Goal: Information Seeking & Learning: Learn about a topic

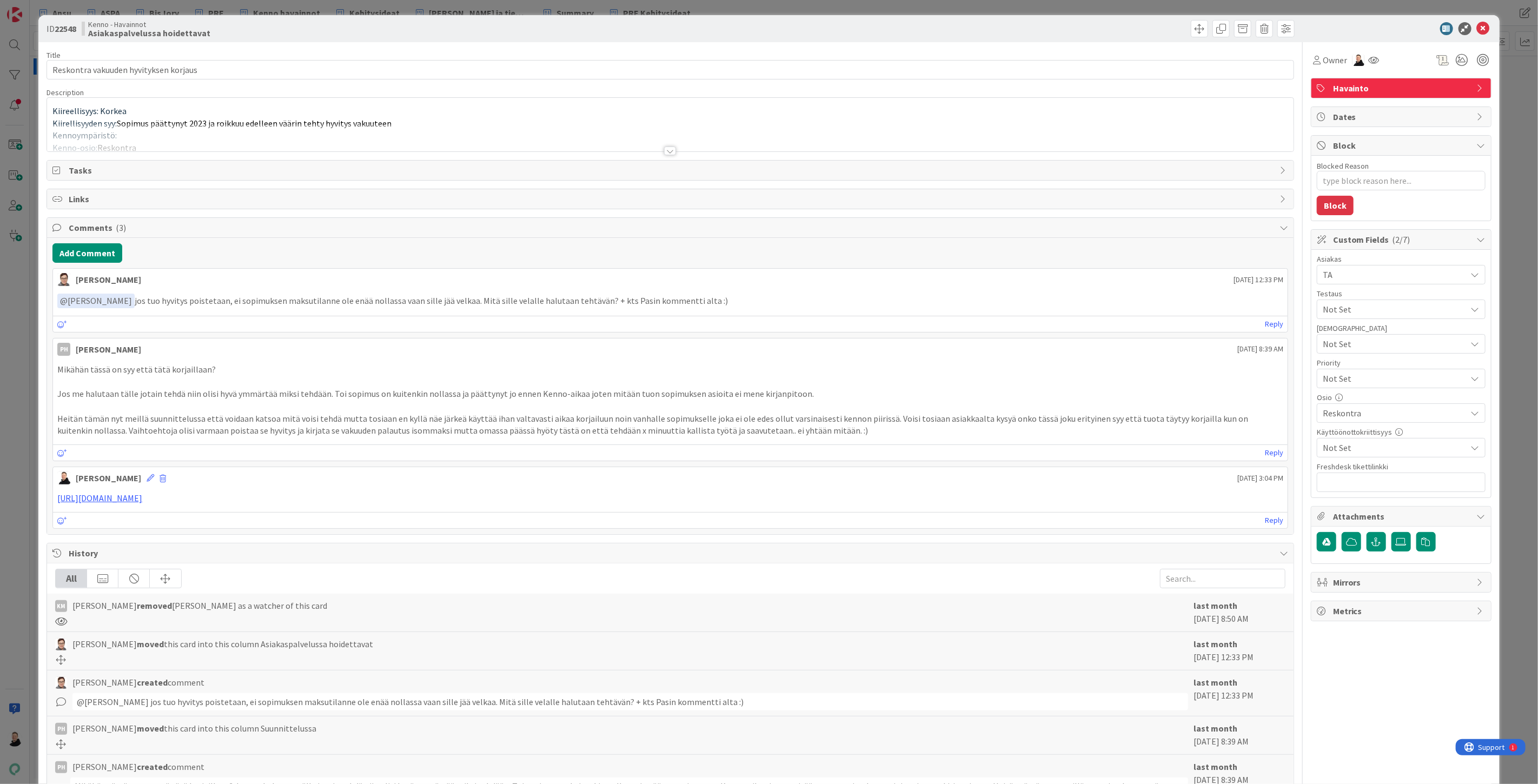
click at [656, 153] on div "Title 38 / 128 Reskontra vakuuden hyvityksen korjaus Description Kiireellisyys:…" at bounding box center [670, 446] width 1248 height 808
click at [664, 151] on div at bounding box center [670, 151] width 12 height 9
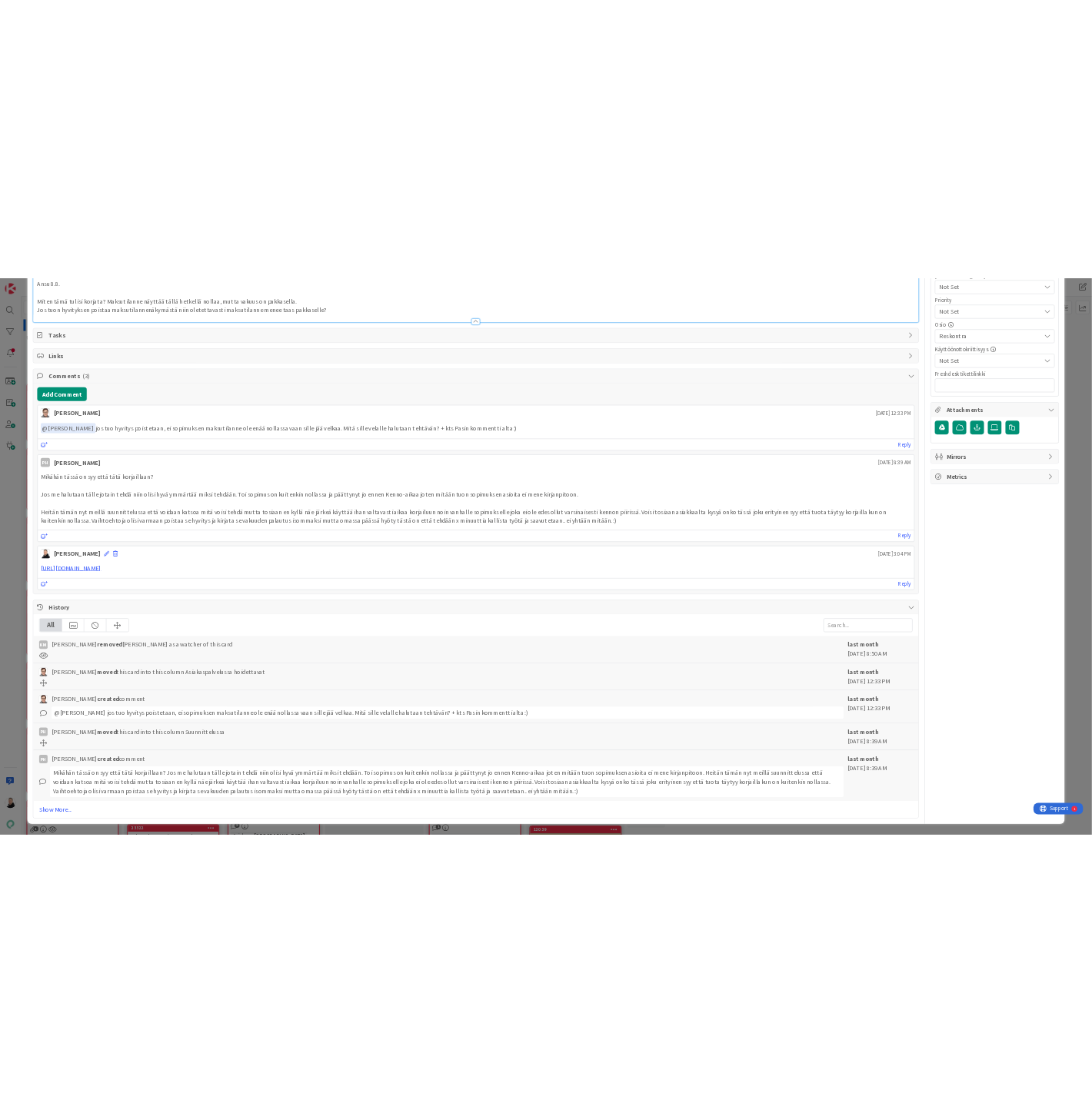
scroll to position [683, 0]
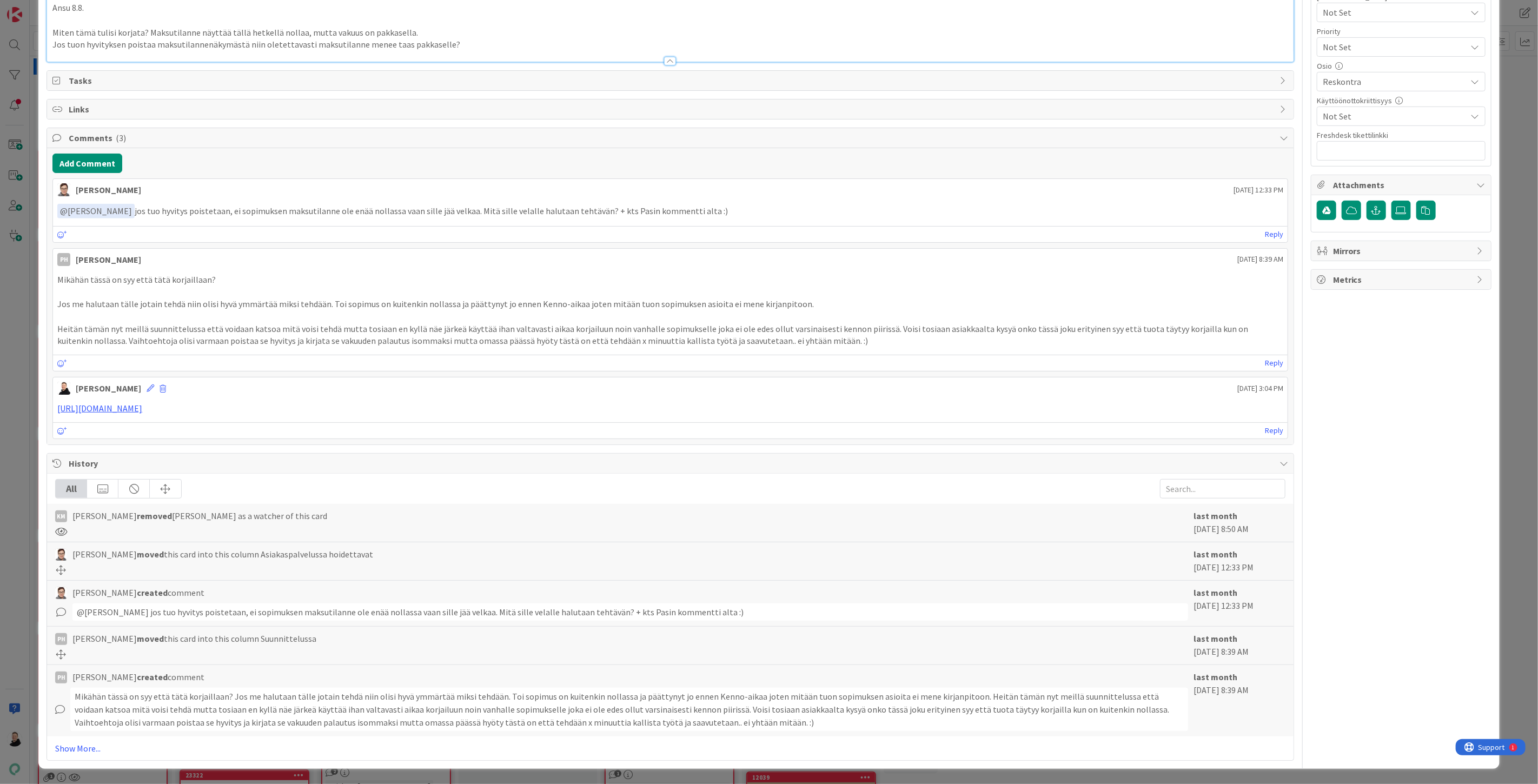
type textarea "x"
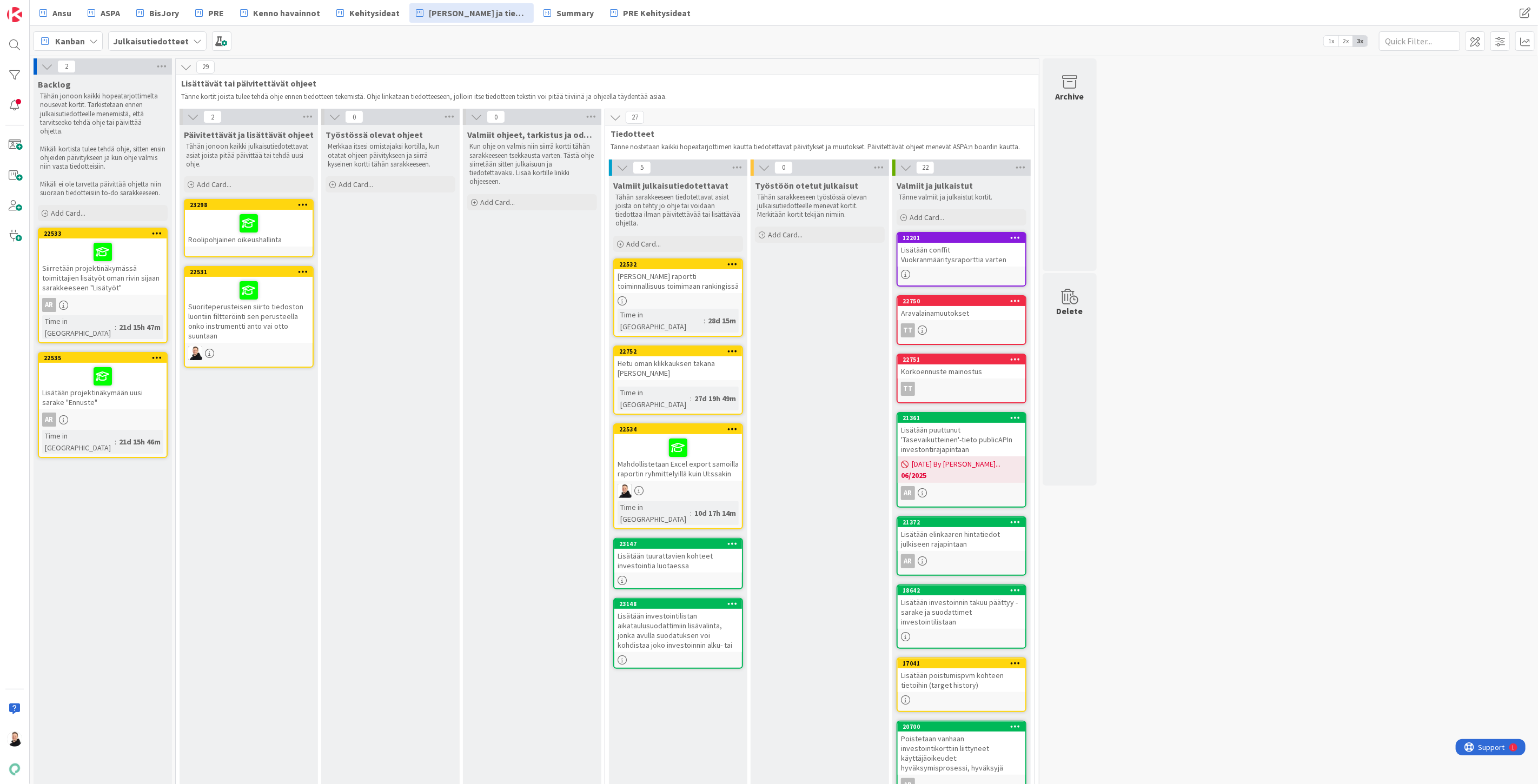
scroll to position [58, 0]
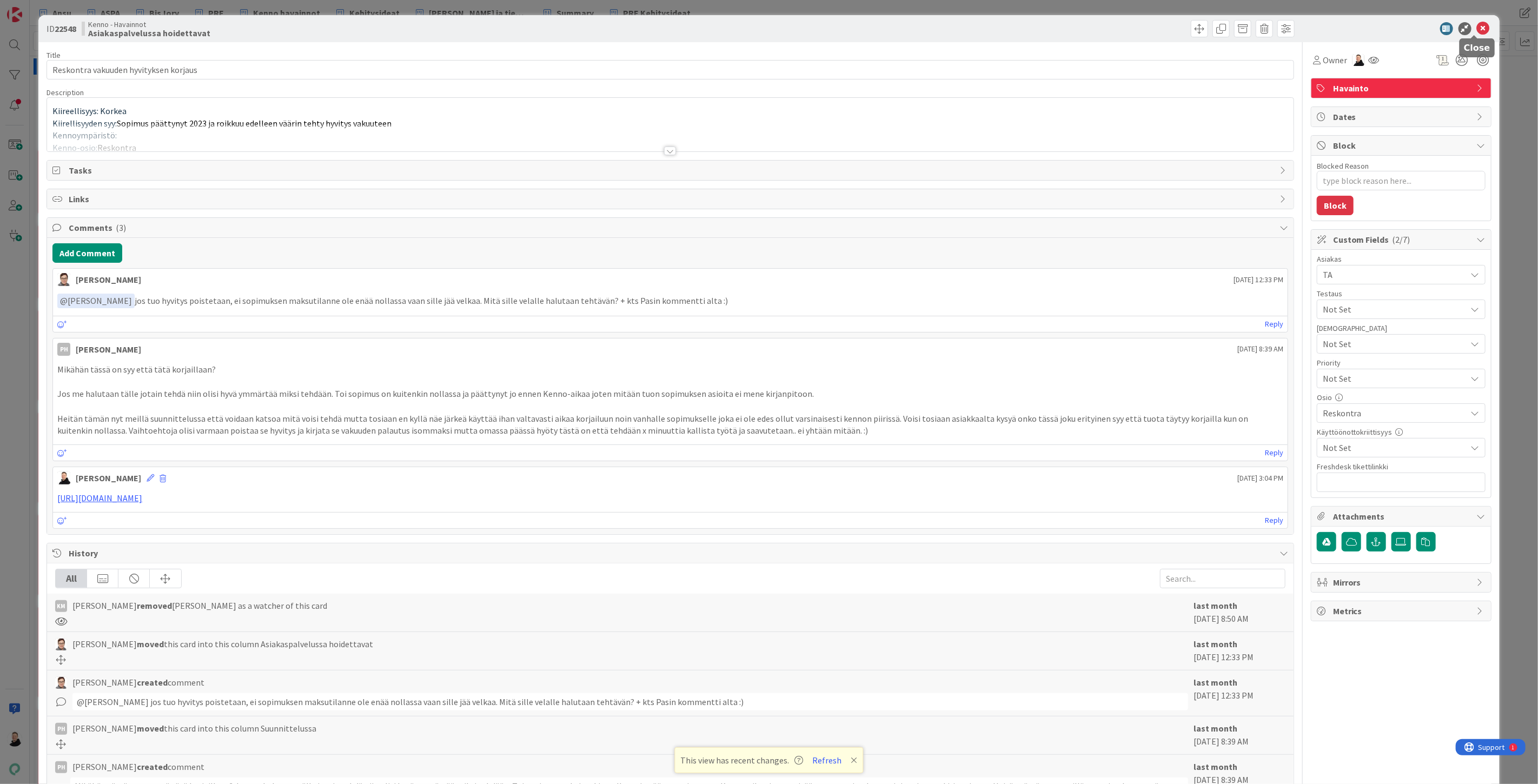
click at [1477, 27] on icon at bounding box center [1483, 28] width 13 height 13
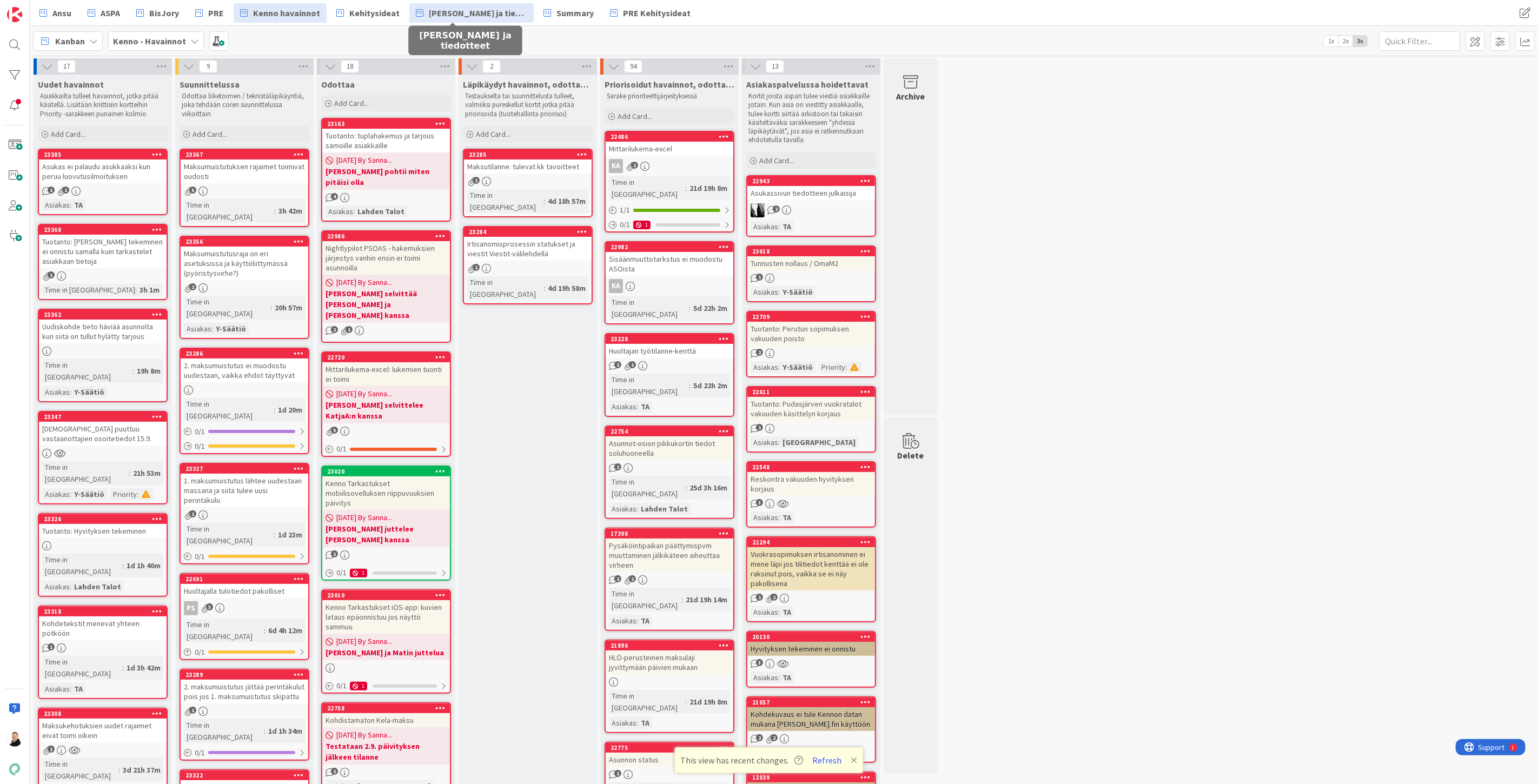
click at [437, 9] on span "[PERSON_NAME] ja tiedotteet" at bounding box center [478, 13] width 98 height 13
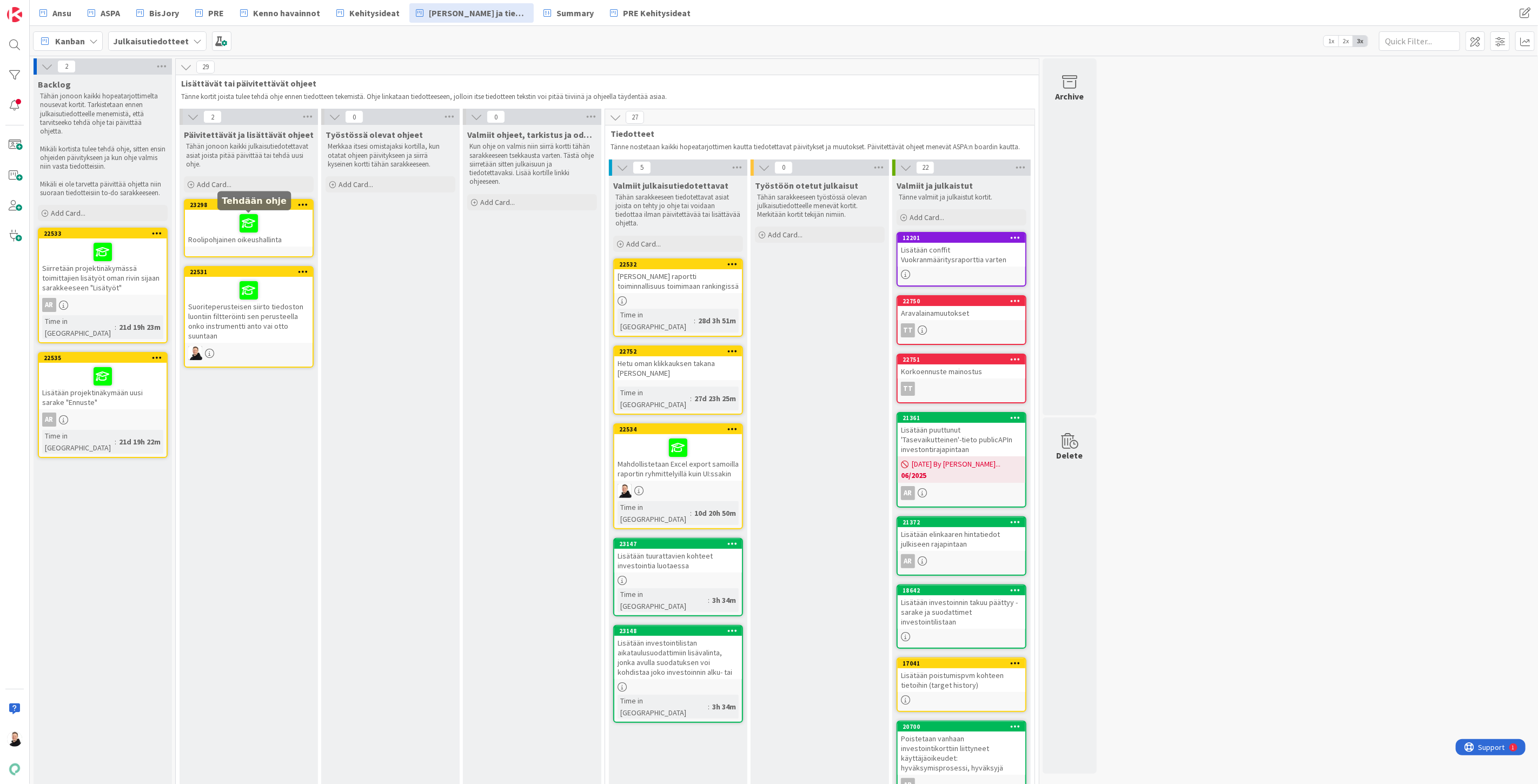
click at [235, 224] on div at bounding box center [248, 223] width 121 height 22
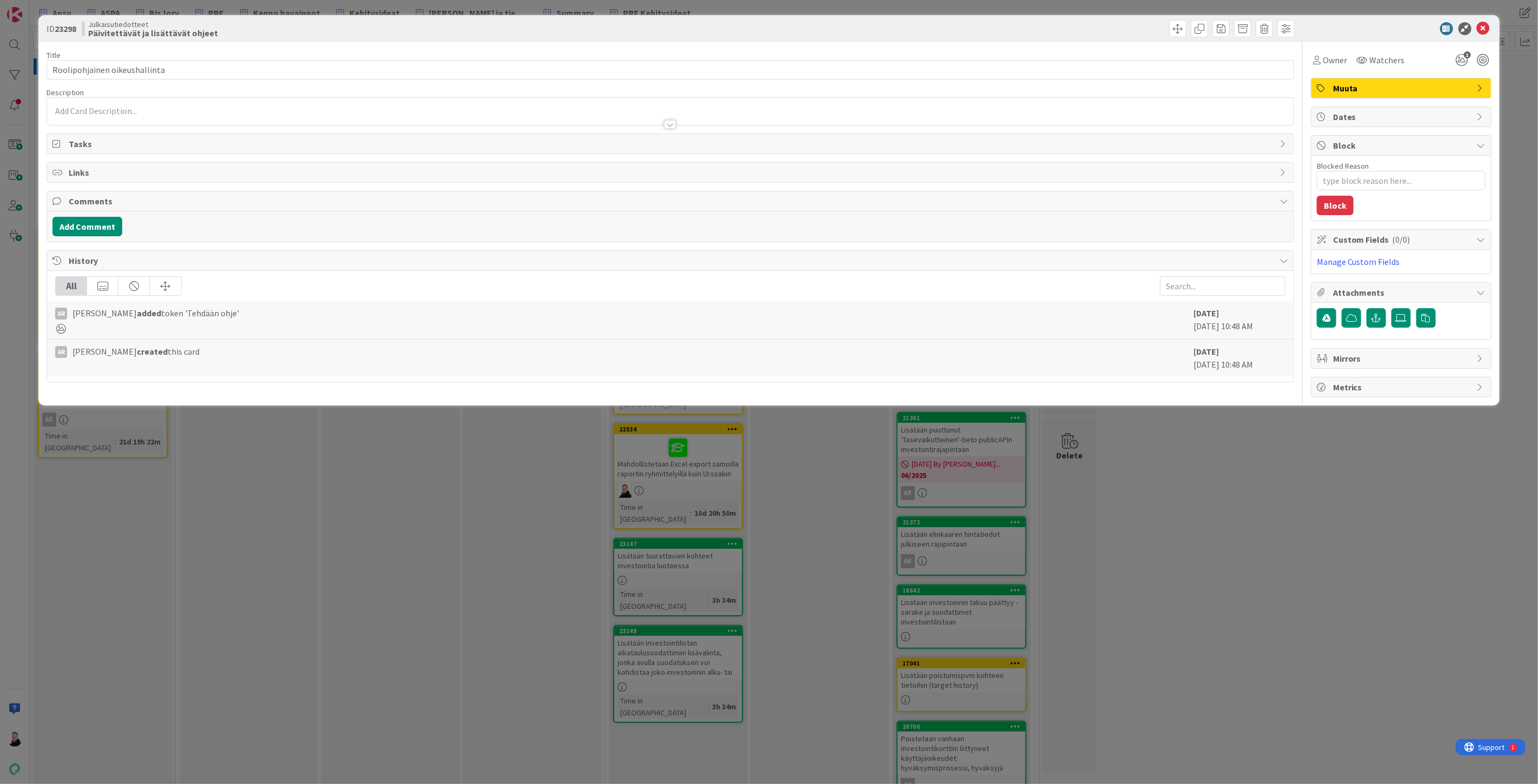
click at [1493, 24] on div "ID 23298 Julkaisutiedotteet Päivitettävät ja lisättävät ohjeet" at bounding box center [769, 28] width 1461 height 27
click at [1484, 28] on icon at bounding box center [1483, 28] width 13 height 13
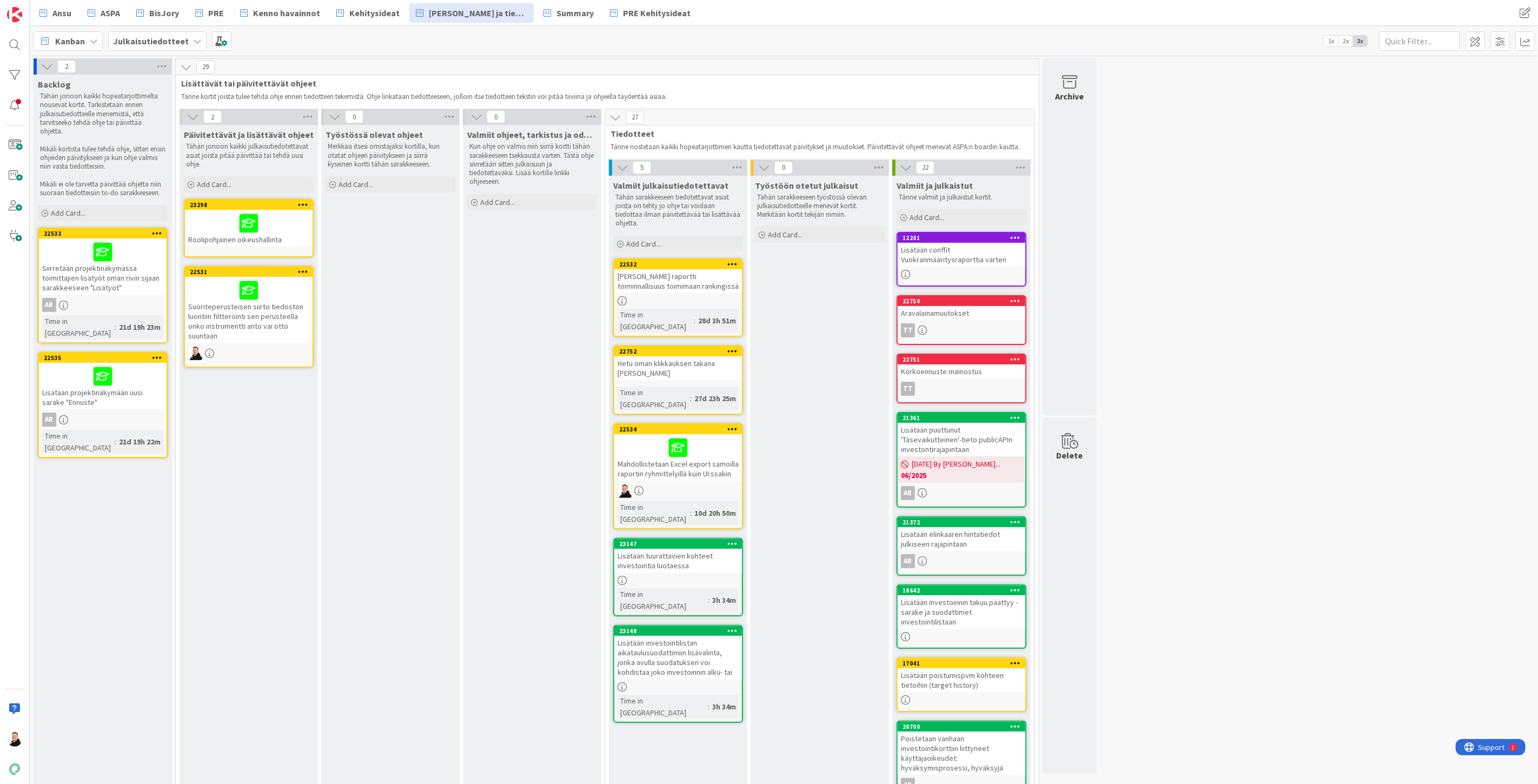
click at [229, 228] on div at bounding box center [248, 223] width 121 height 22
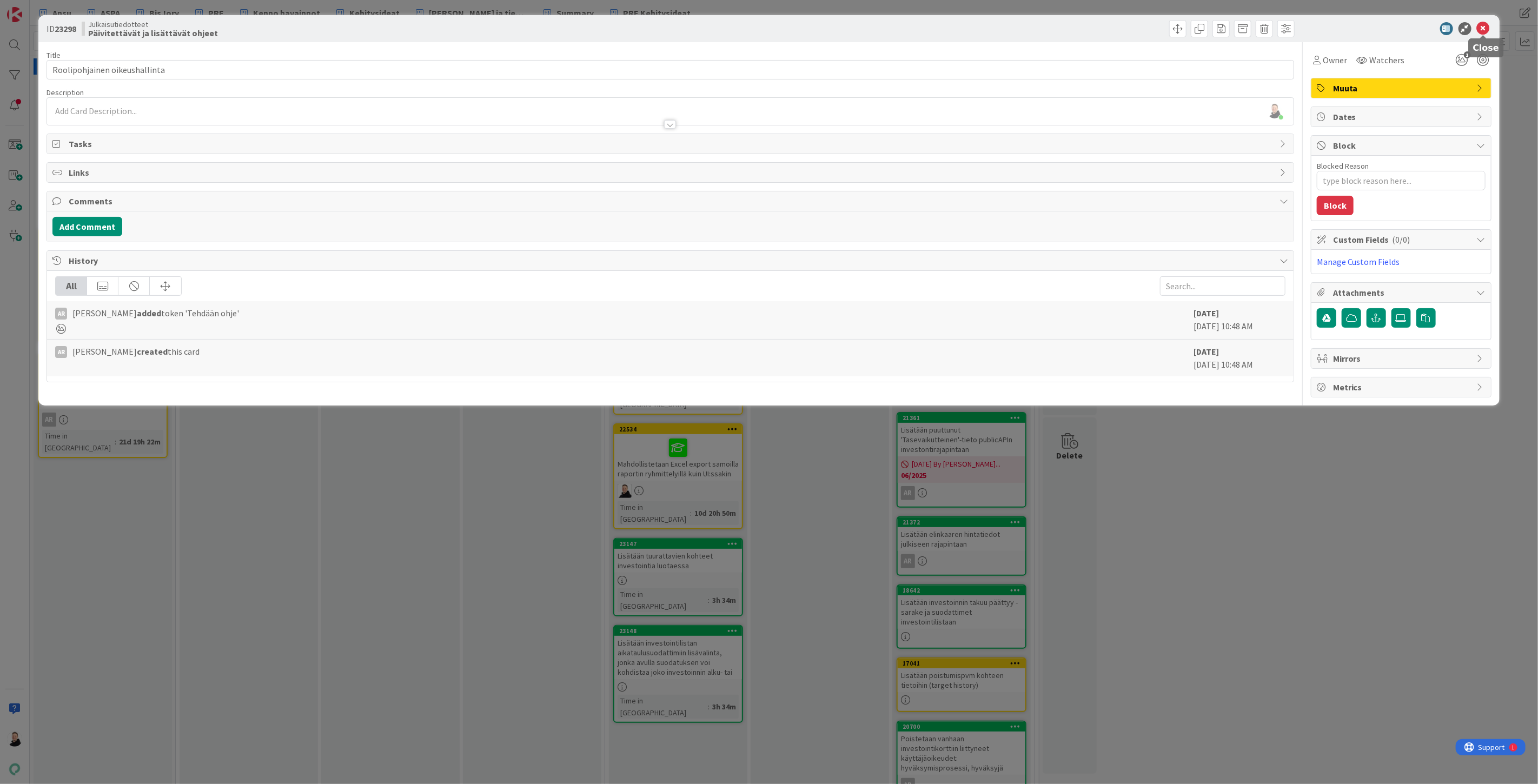
click at [1484, 28] on icon at bounding box center [1483, 28] width 13 height 13
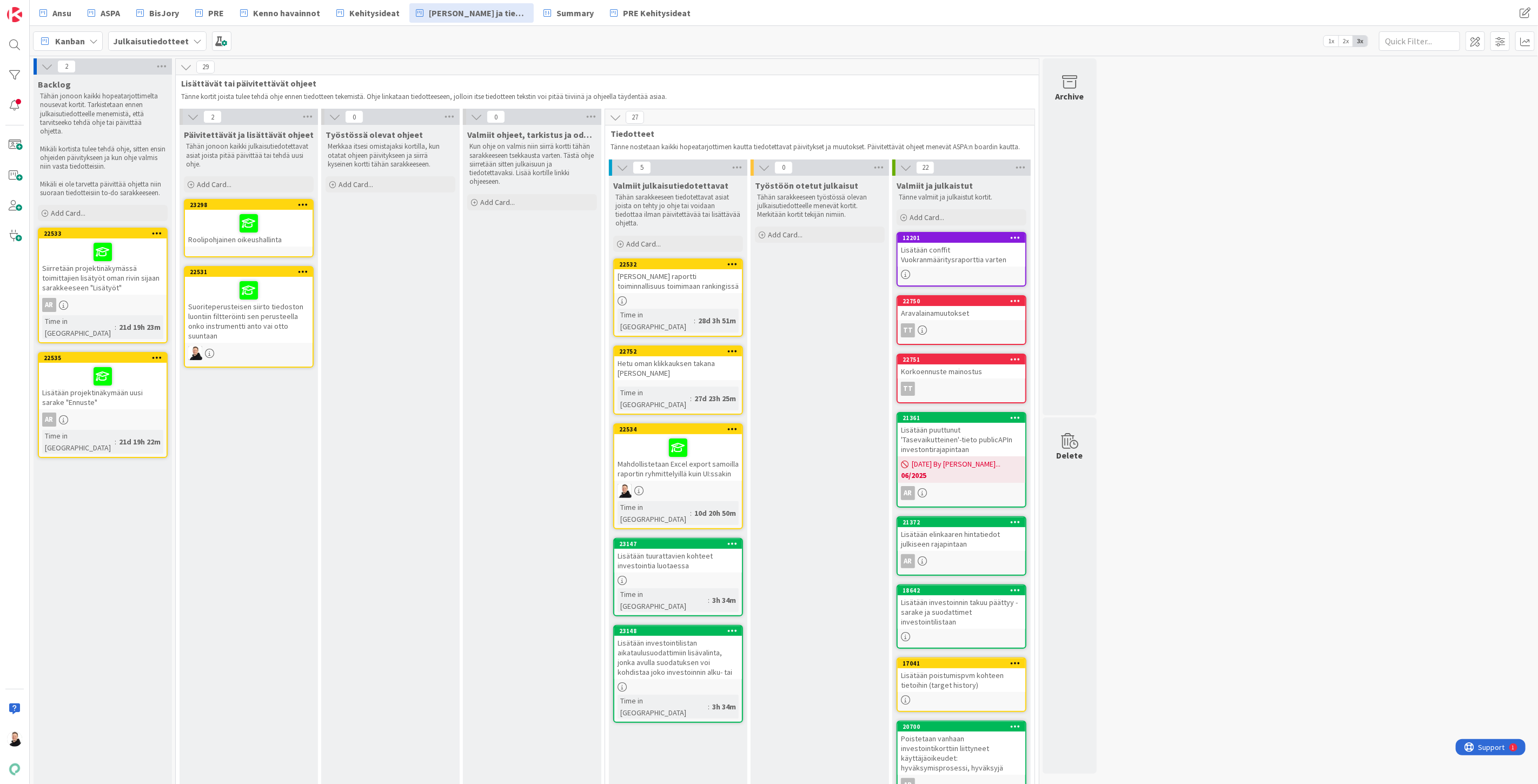
click at [233, 230] on div at bounding box center [248, 223] width 121 height 22
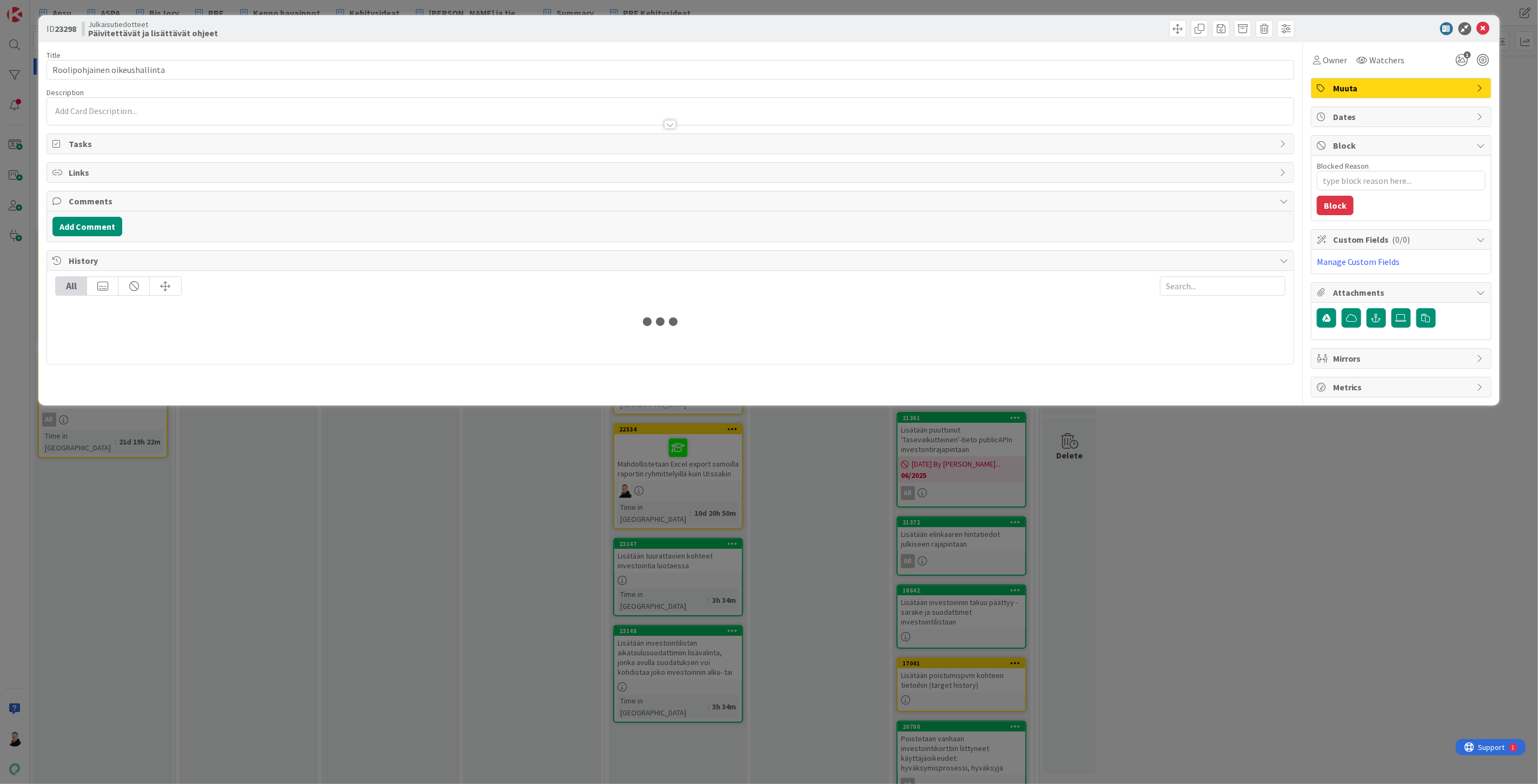
type textarea "x"
click at [111, 111] on div at bounding box center [670, 111] width 1247 height 27
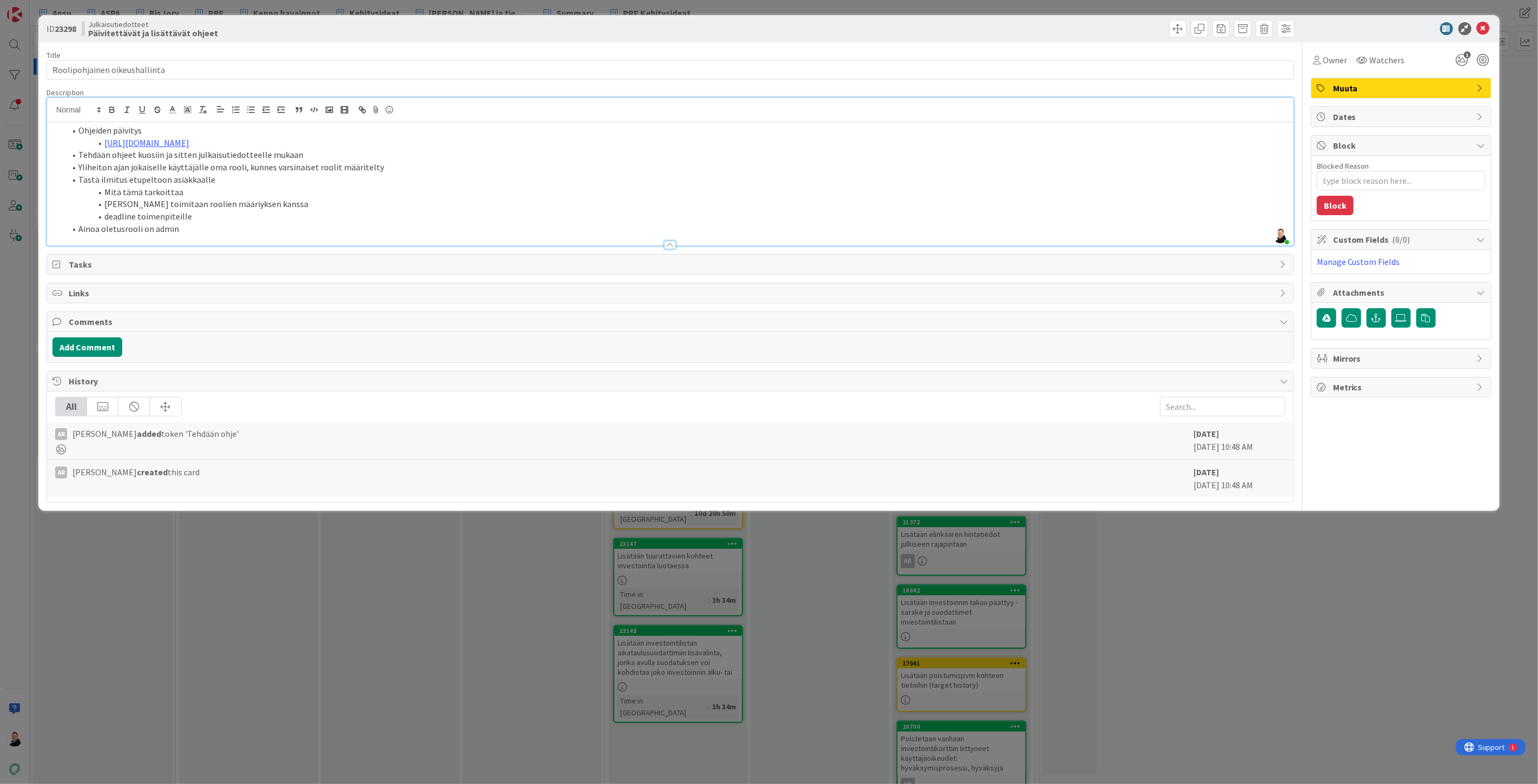
click at [109, 182] on li "Tästä ilmitus etupeltoon asiakkaalle" at bounding box center [676, 180] width 1223 height 12
click at [185, 228] on li "Ainoa oletusrooli on admin" at bounding box center [676, 229] width 1223 height 12
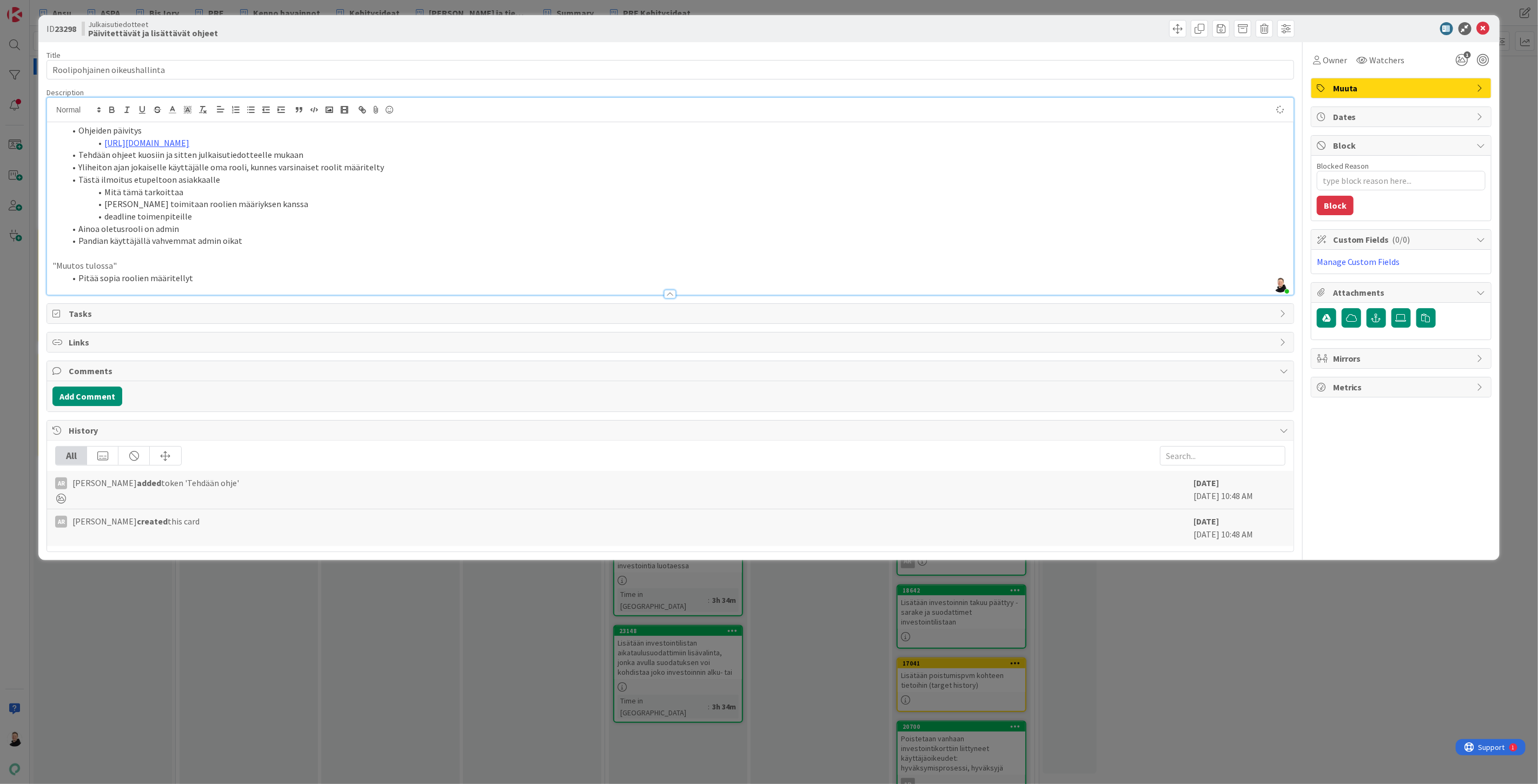
click at [197, 279] on li "Pitää sopia roolien määritellyt" at bounding box center [676, 278] width 1223 height 12
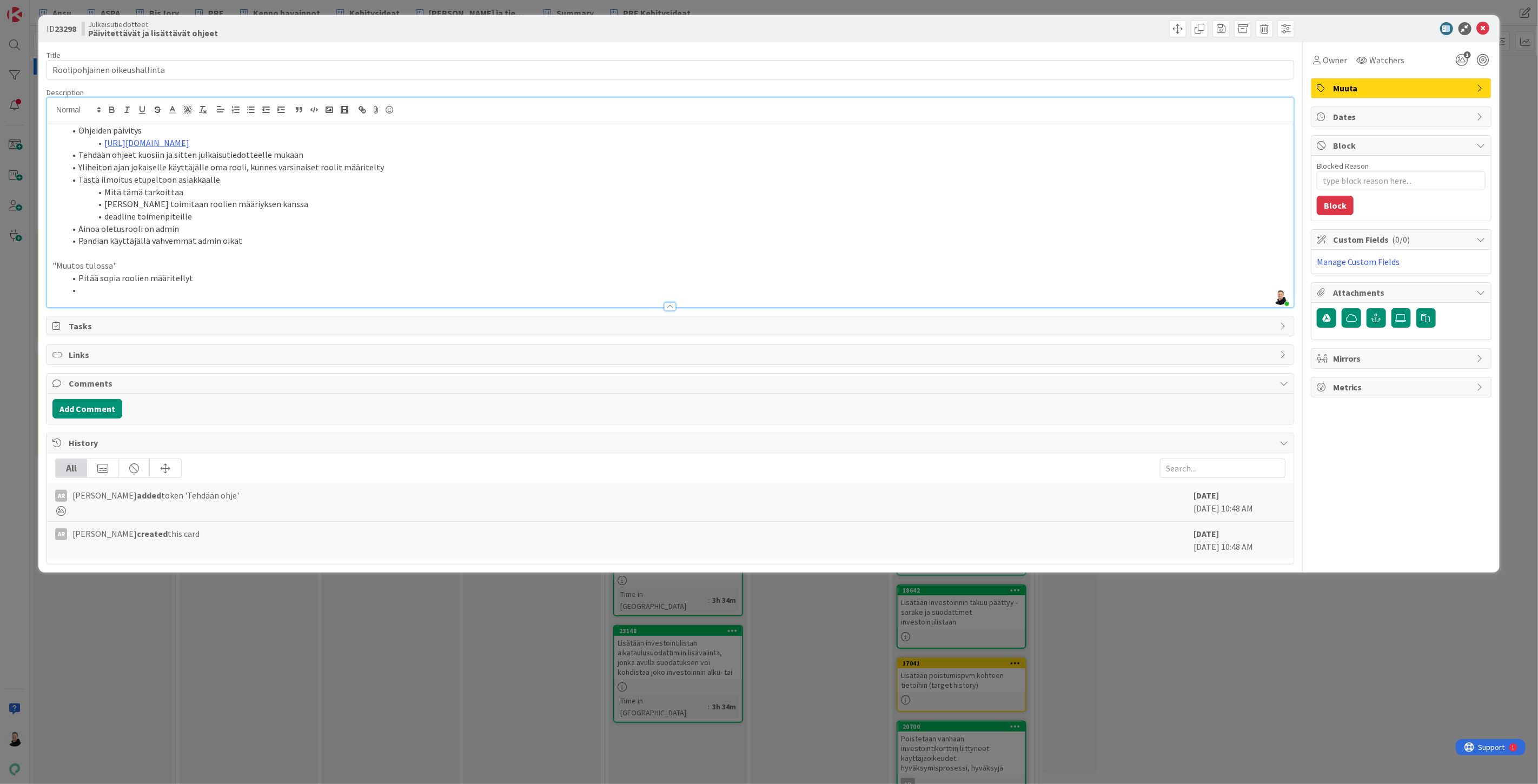
click at [218, 281] on li "Pitää sopia roolien määritellyt" at bounding box center [676, 278] width 1223 height 12
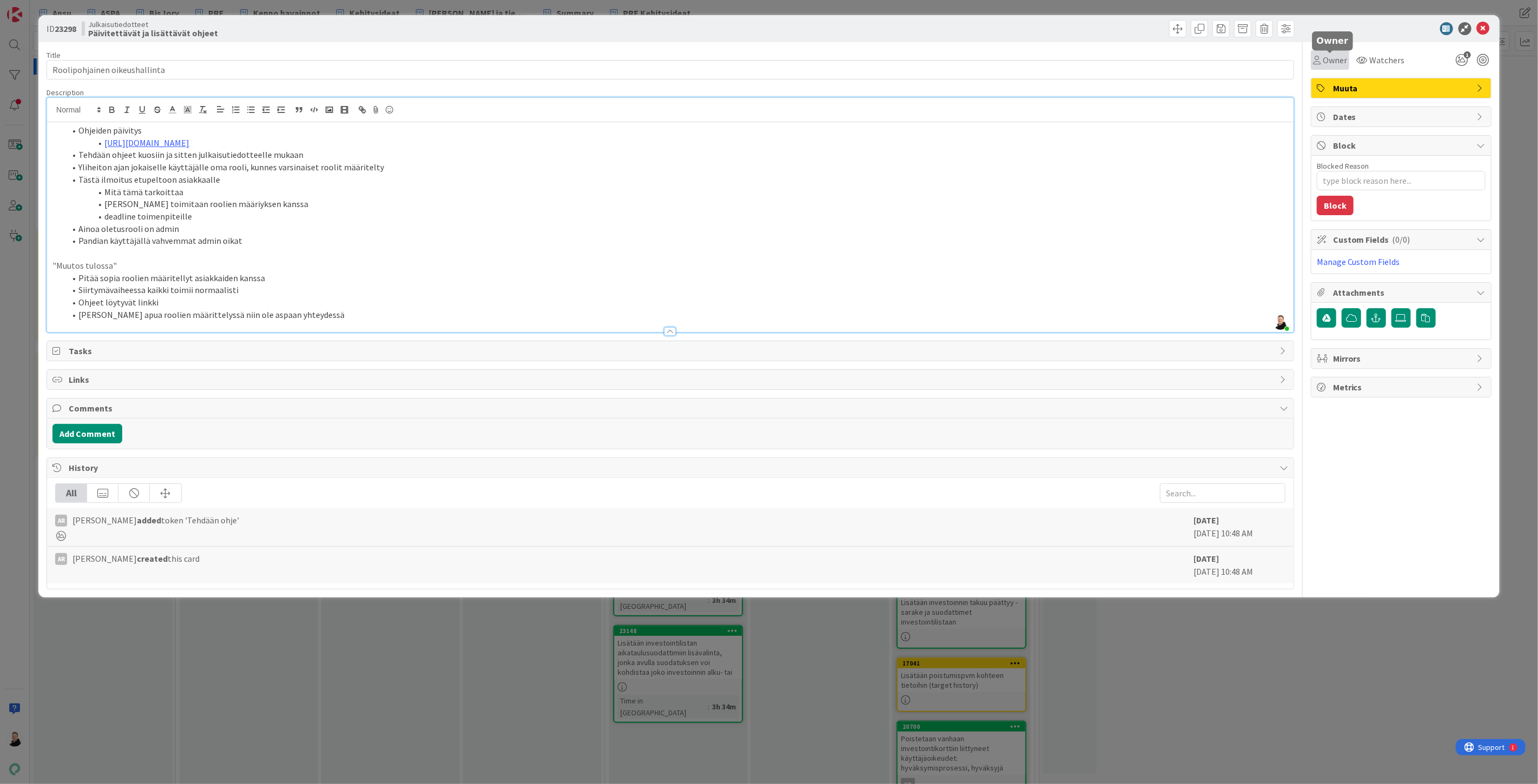
click at [1325, 62] on span "Owner" at bounding box center [1335, 60] width 24 height 13
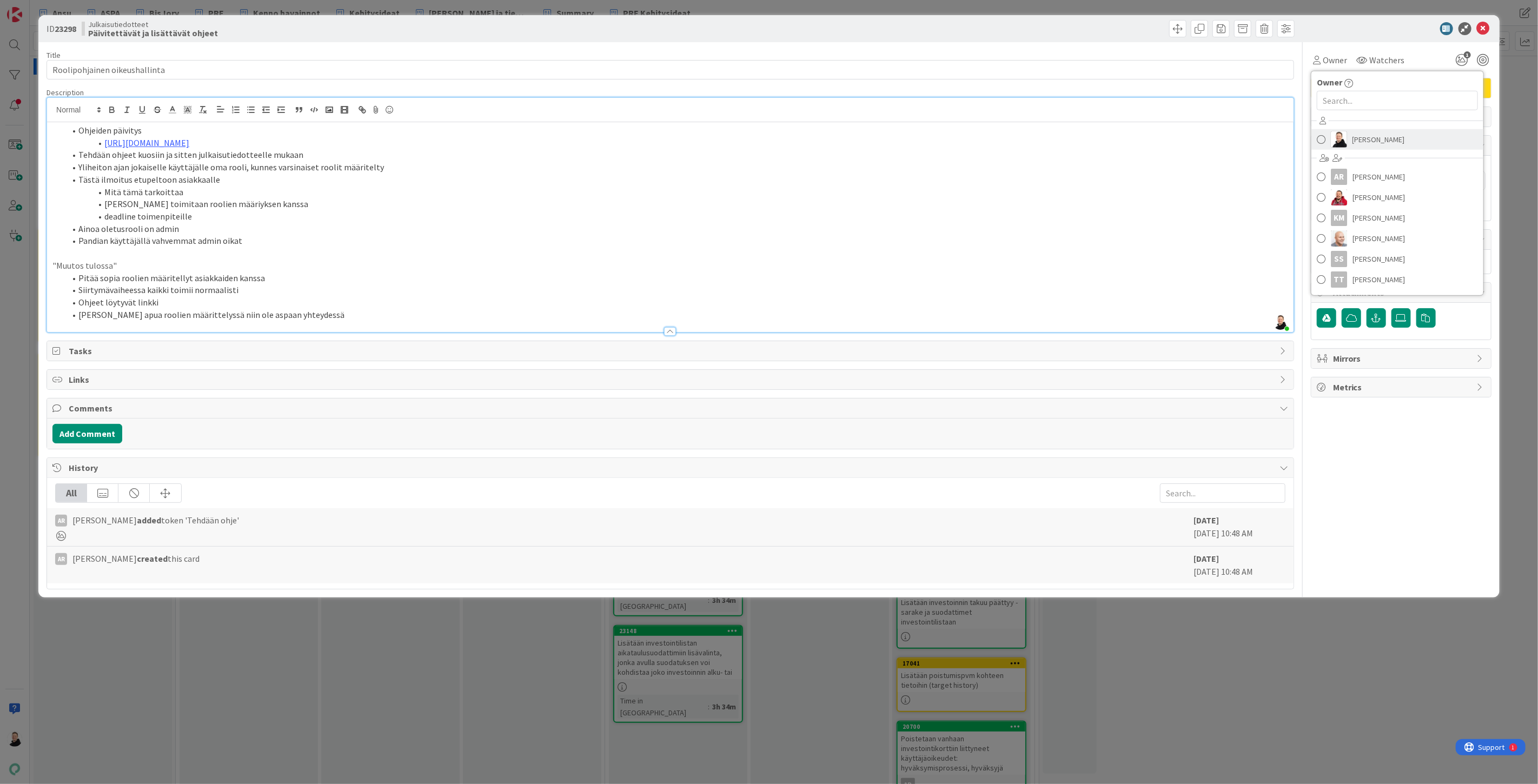
click at [1359, 146] on span "Ansu Nevalainen" at bounding box center [1379, 140] width 52 height 16
click at [1069, 215] on li "deadline toimenpiteille" at bounding box center [676, 216] width 1223 height 12
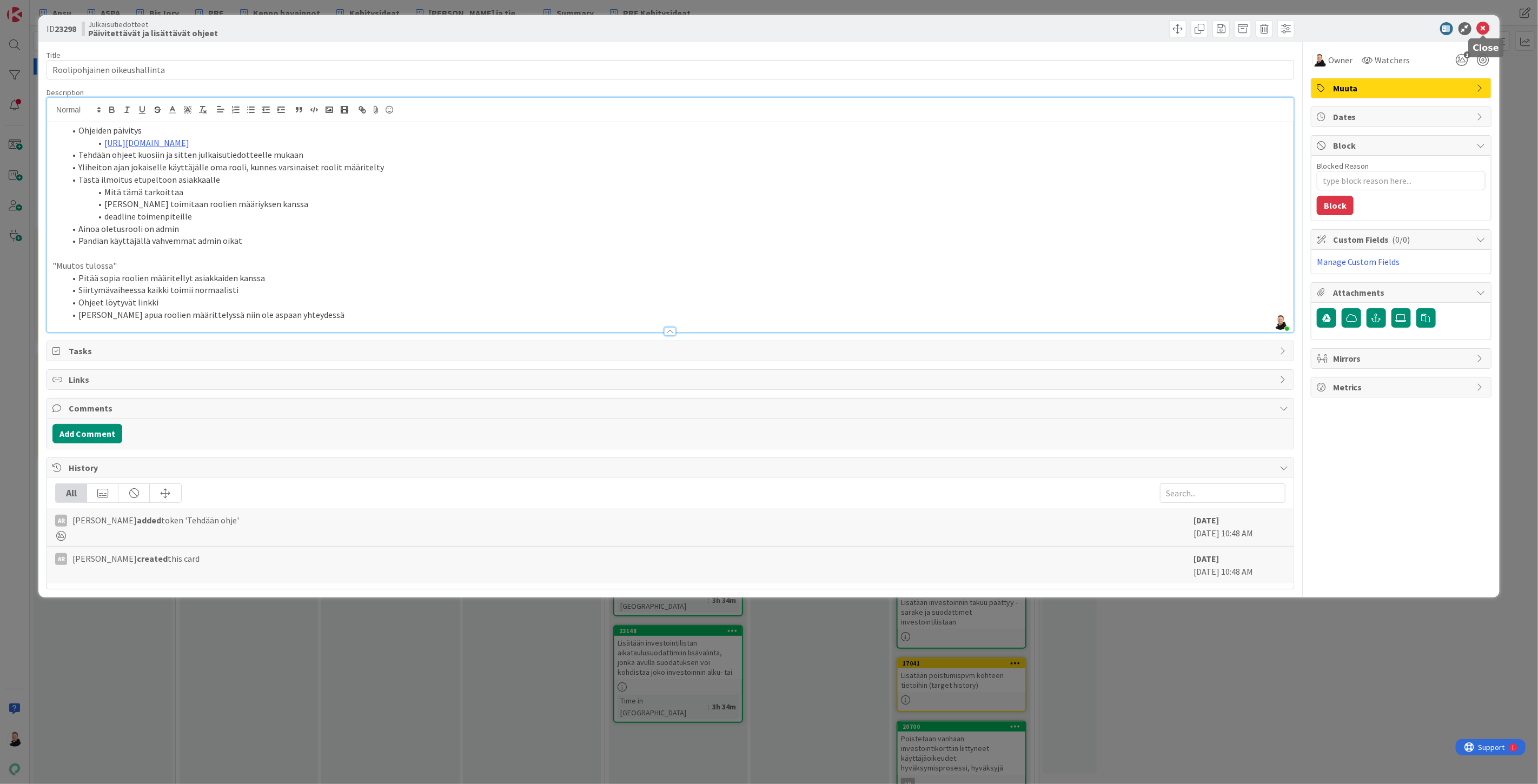
click at [1484, 28] on icon at bounding box center [1483, 28] width 13 height 13
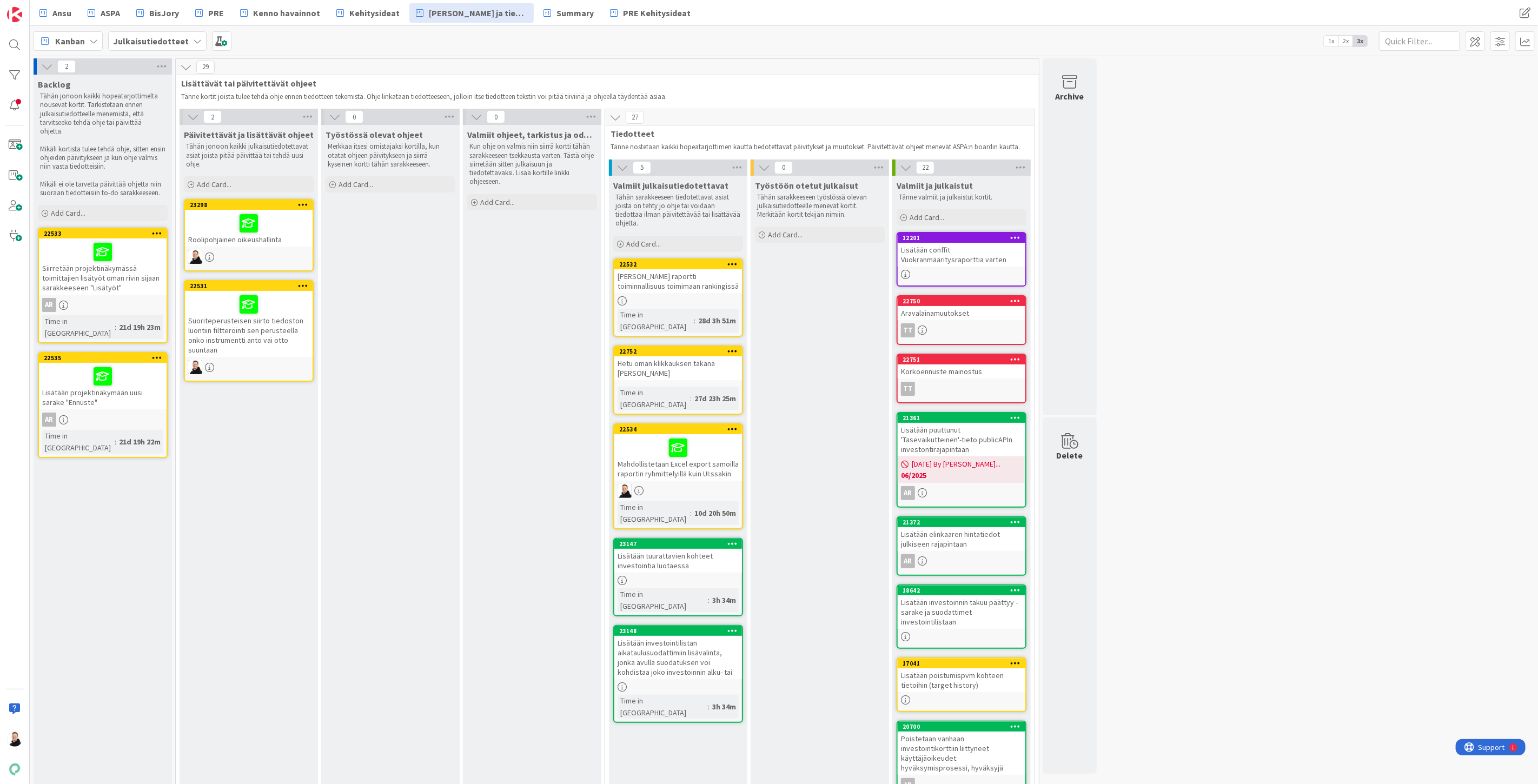
click at [674, 273] on div "Suosikki raportti toiminnallisuus toimimaan rankingissä" at bounding box center [678, 281] width 128 height 24
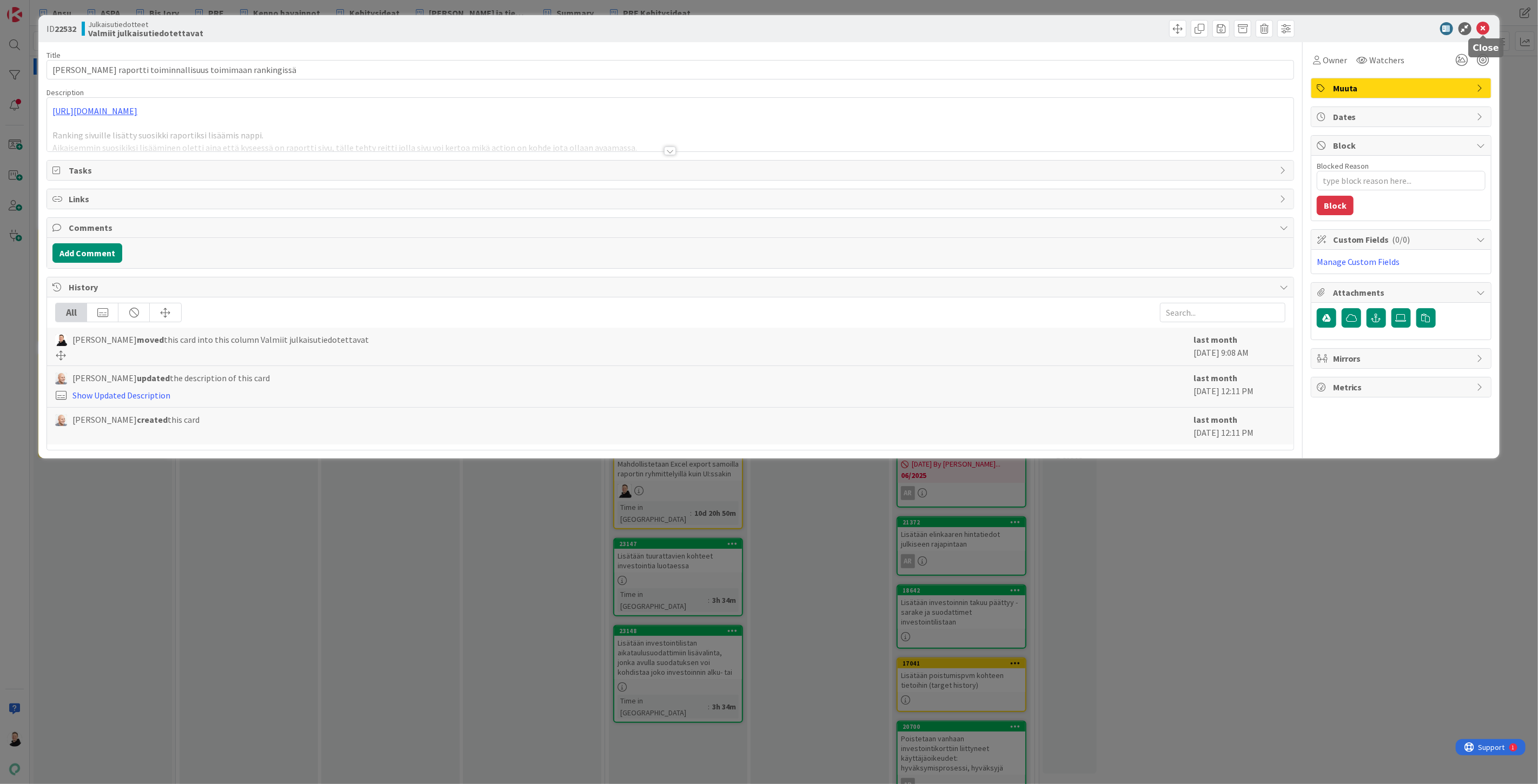
click at [1486, 26] on icon at bounding box center [1483, 28] width 13 height 13
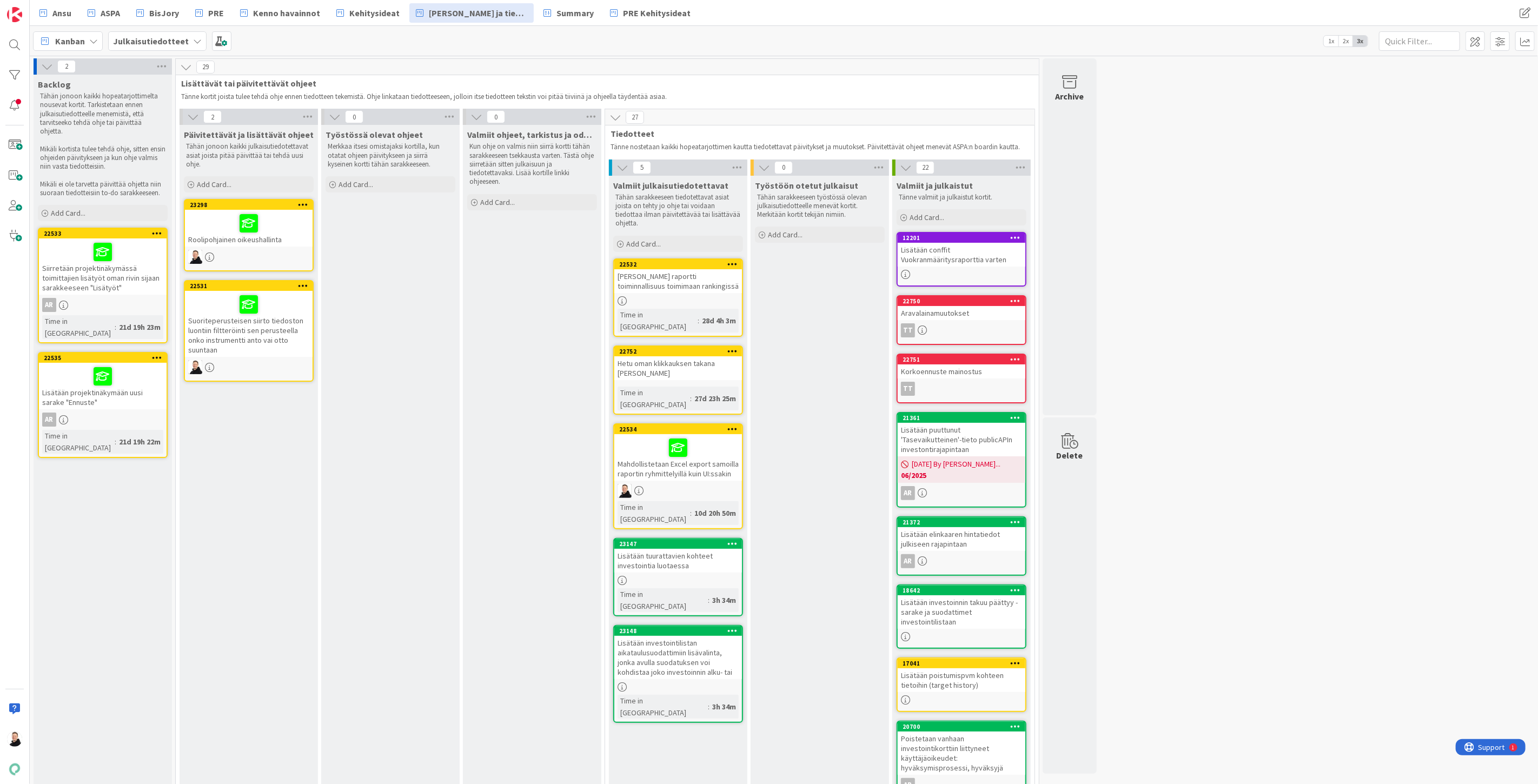
click at [659, 276] on div "Suosikki raportti toiminnallisuus toimimaan rankingissä" at bounding box center [678, 281] width 128 height 24
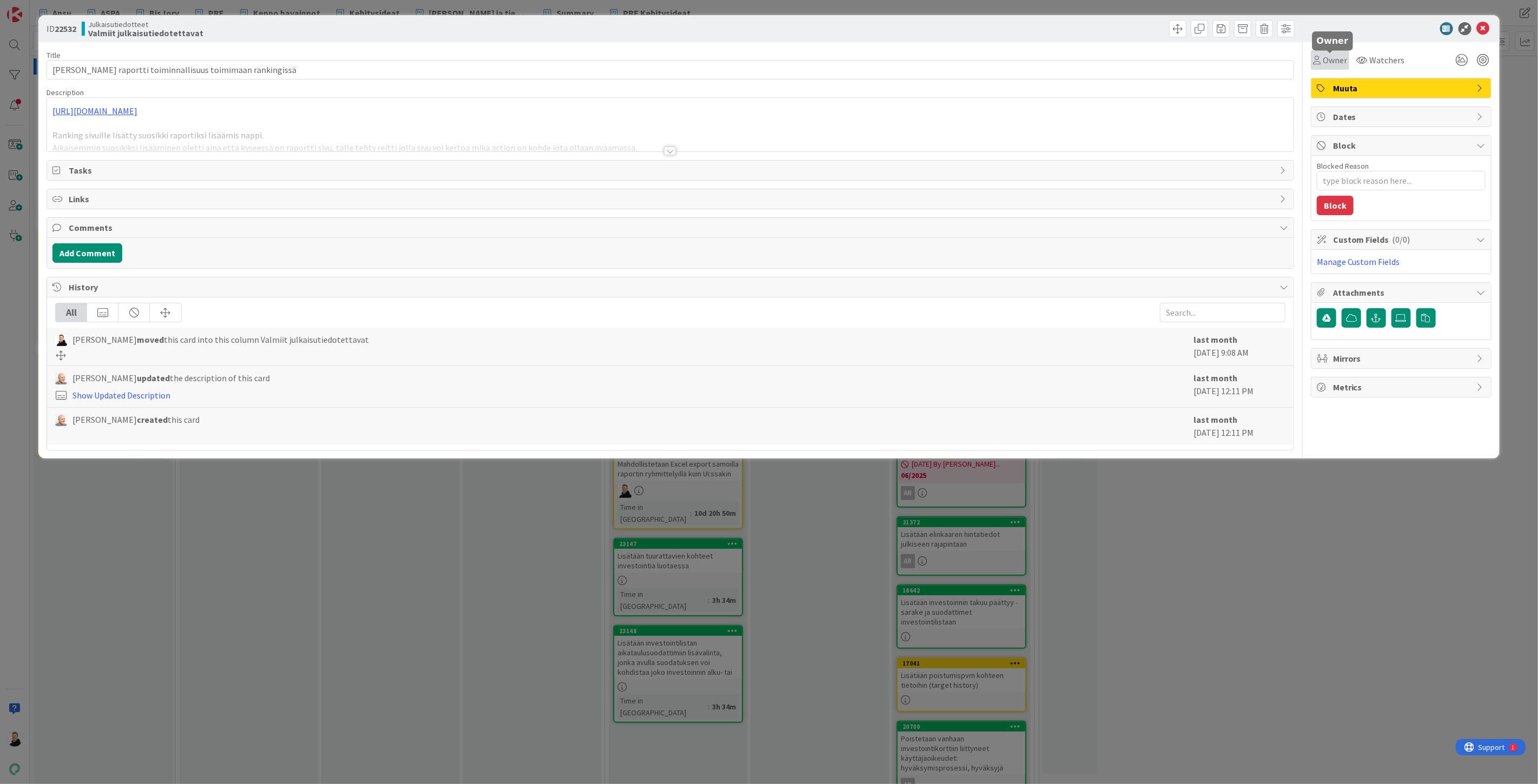
click at [1327, 61] on span "Owner" at bounding box center [1335, 60] width 24 height 13
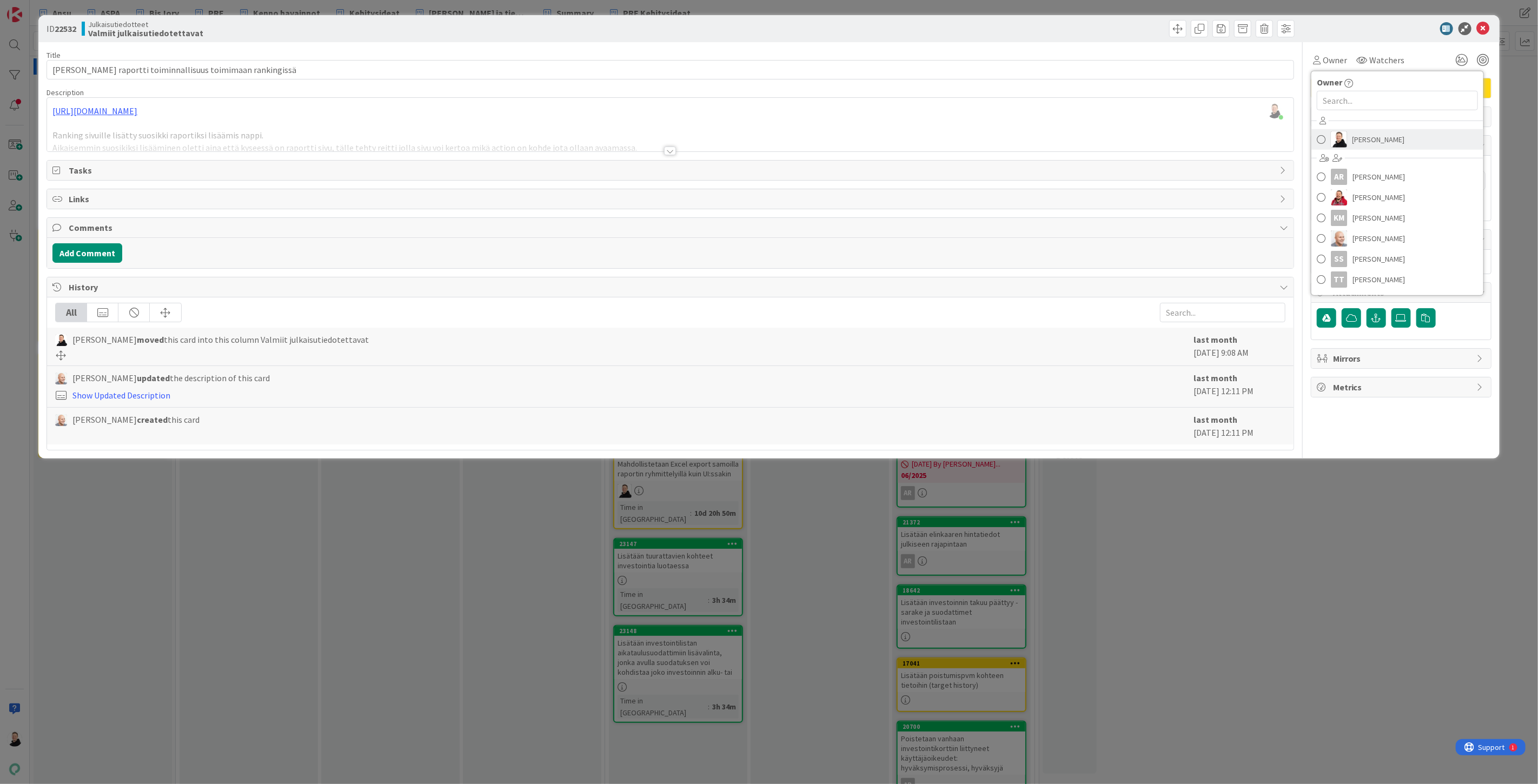
click at [1343, 130] on link "Ansu Nevalainen" at bounding box center [1398, 140] width 172 height 20
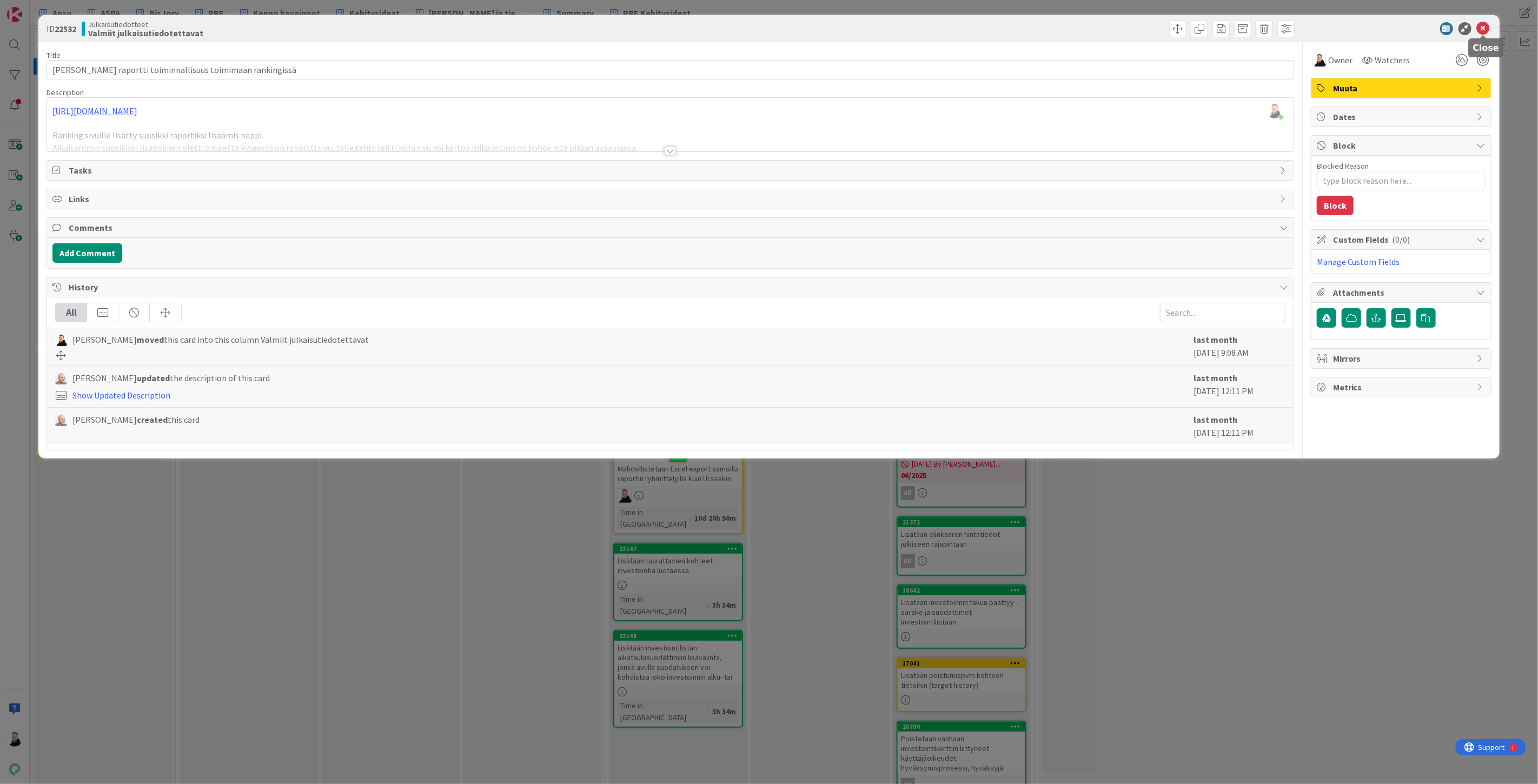
click at [1484, 29] on icon at bounding box center [1483, 28] width 13 height 13
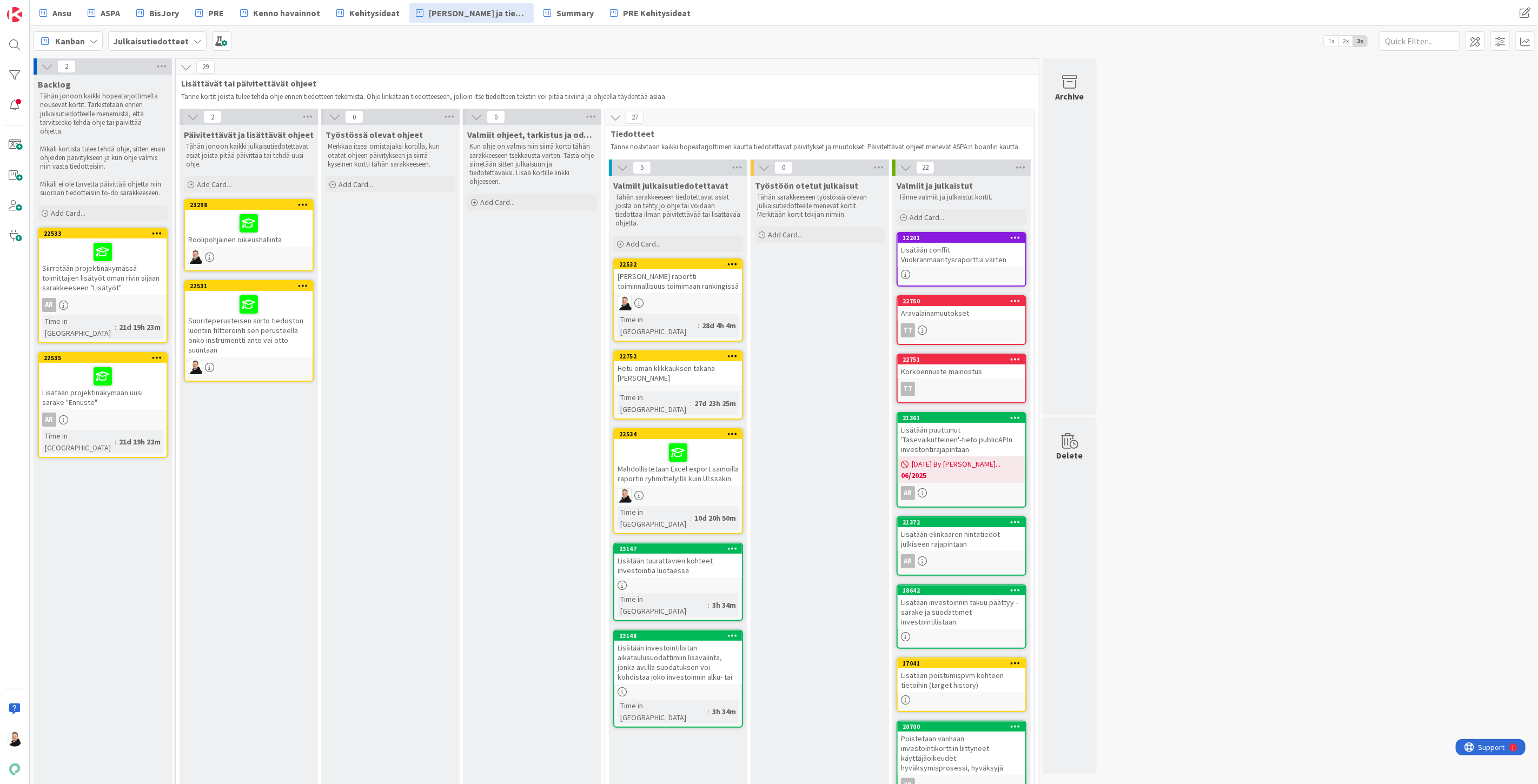
click at [649, 361] on div "Hetu oman klikkauksen takana Pandiassa" at bounding box center [678, 373] width 128 height 24
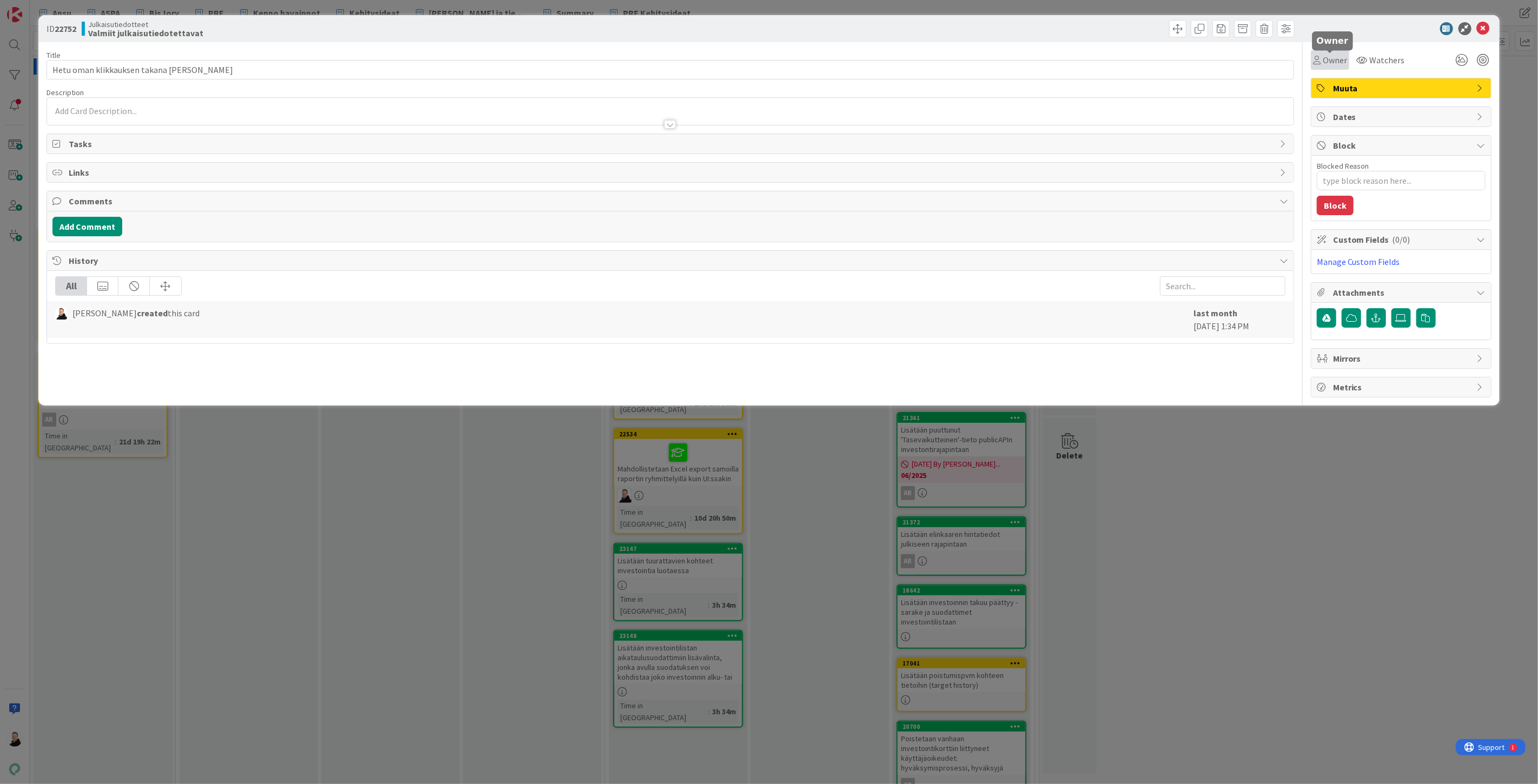
click at [1337, 58] on span "Owner" at bounding box center [1335, 60] width 24 height 13
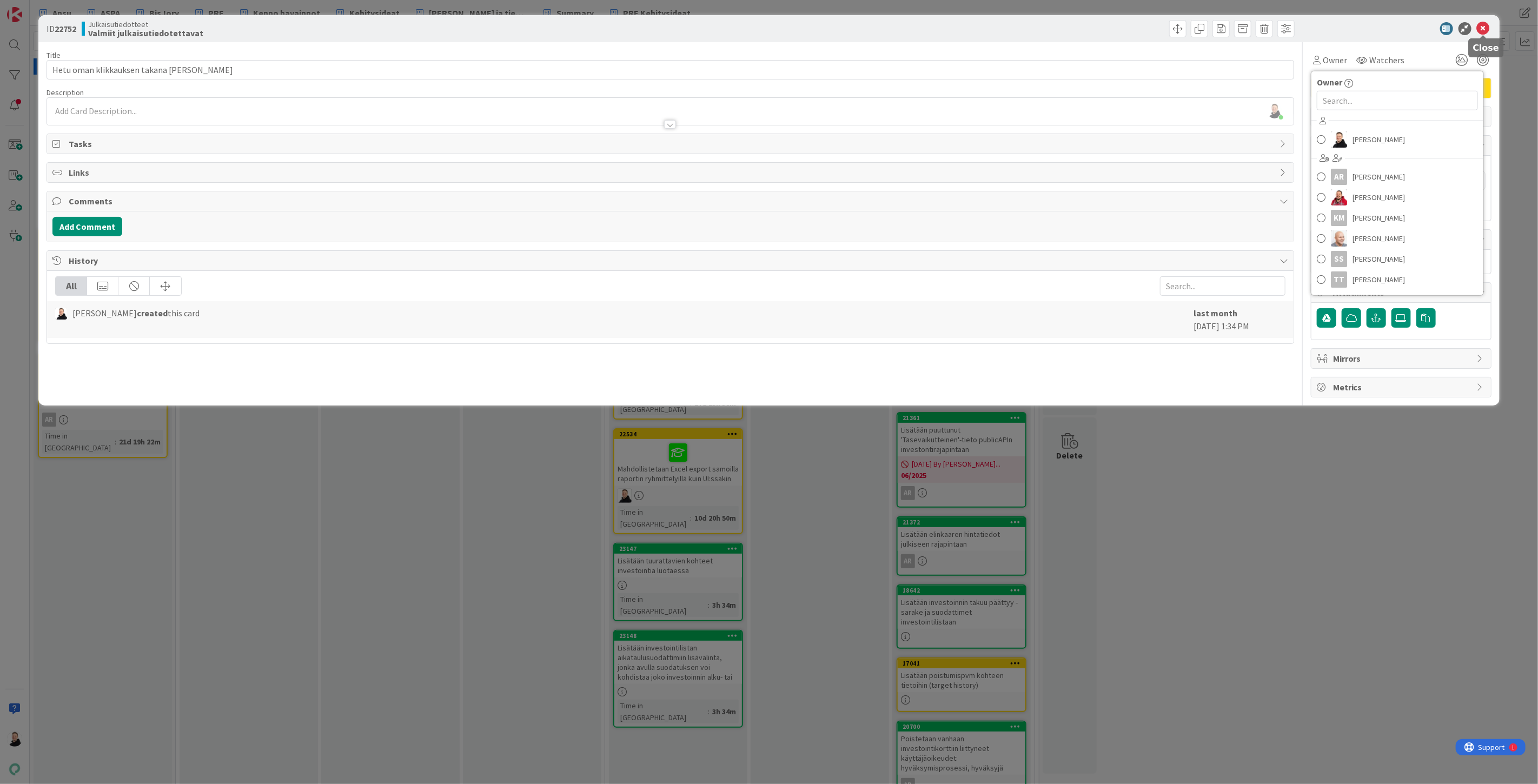
click at [1486, 24] on icon at bounding box center [1483, 28] width 13 height 13
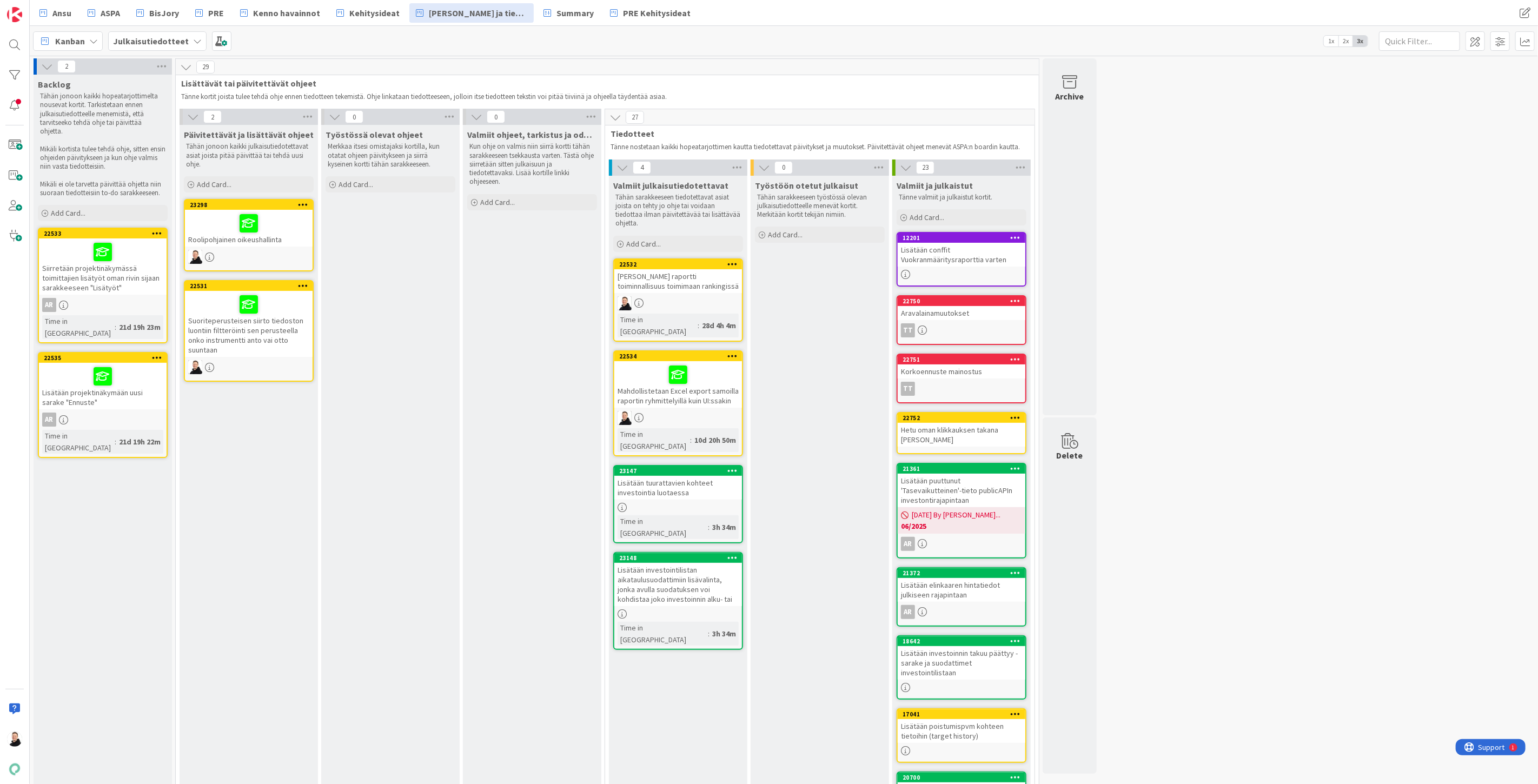
click at [655, 476] on div "Lisätään tuurattavien kohteet investointia luotaessa" at bounding box center [678, 488] width 128 height 24
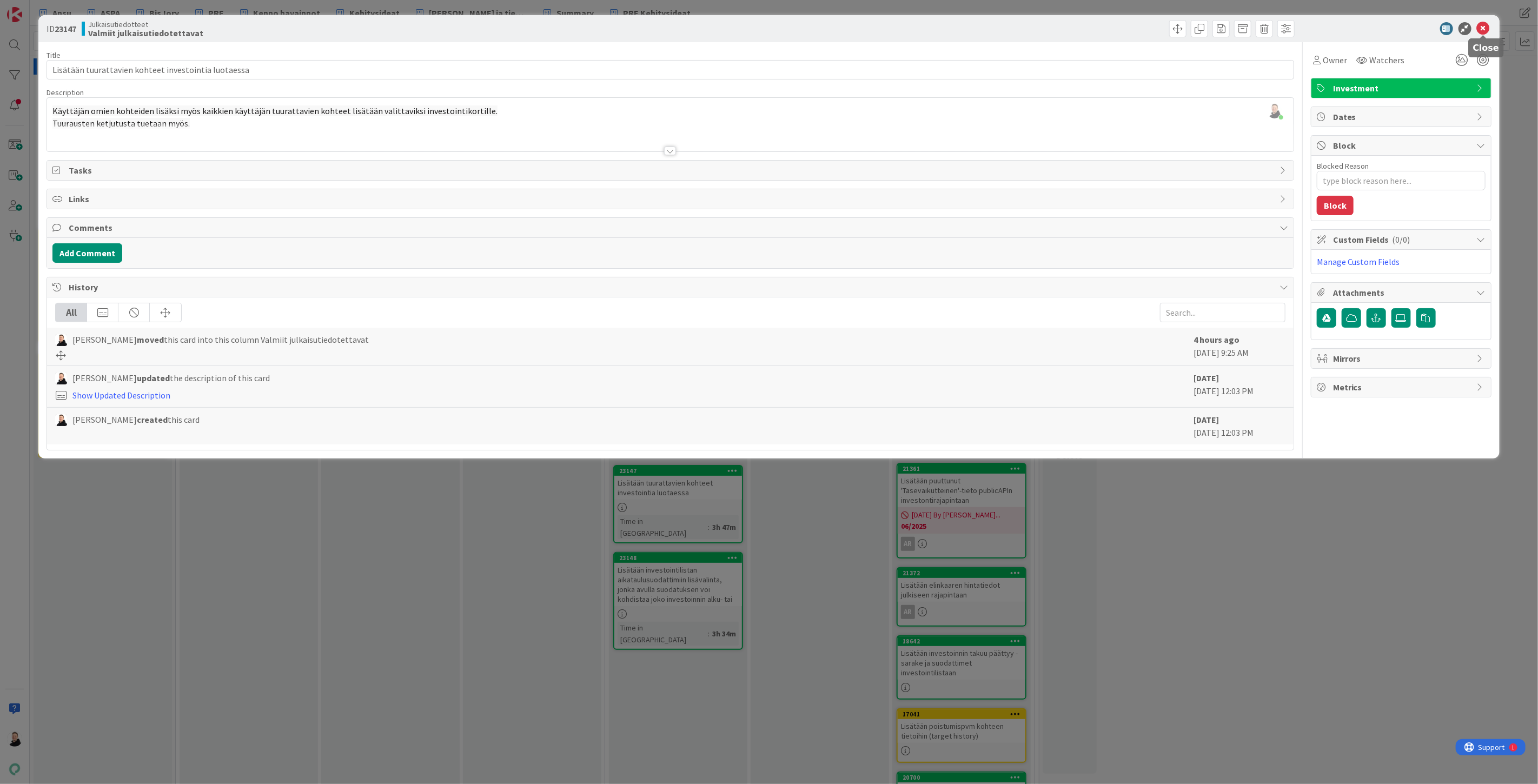
click at [1487, 28] on icon at bounding box center [1483, 28] width 13 height 13
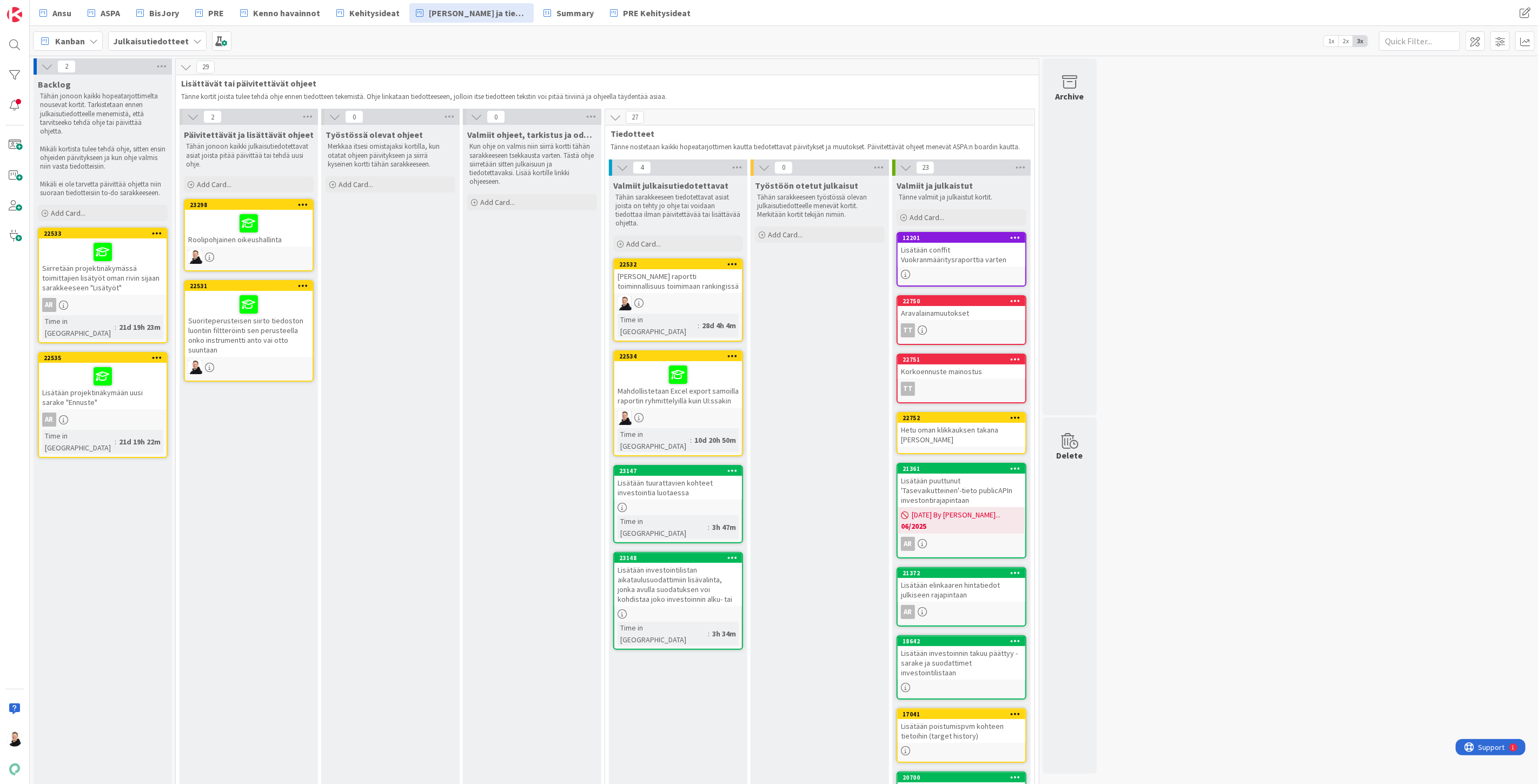
click at [676, 476] on div "Lisätään tuurattavien kohteet investointia luotaessa" at bounding box center [678, 488] width 128 height 24
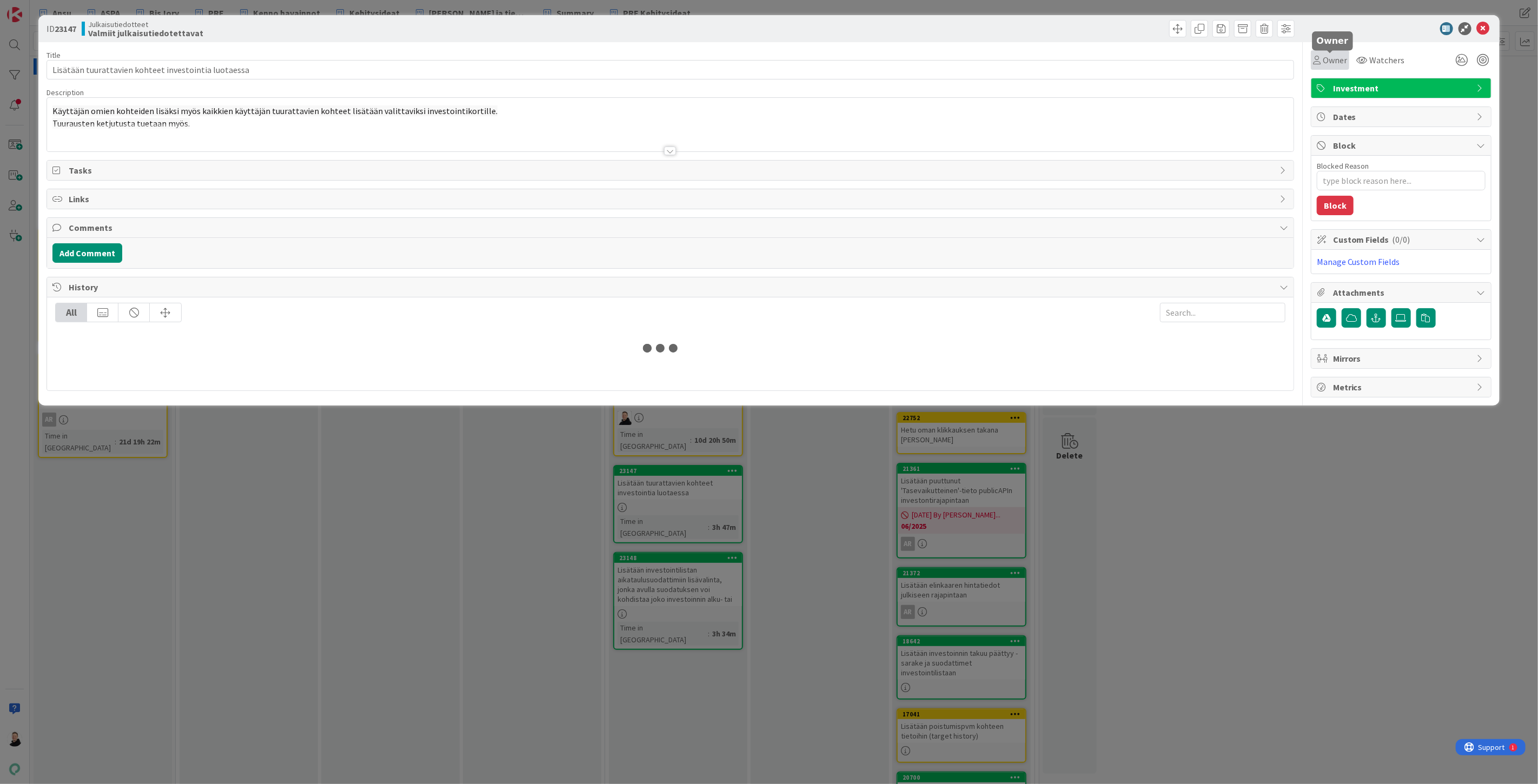
click at [1338, 60] on span "Owner" at bounding box center [1335, 60] width 24 height 13
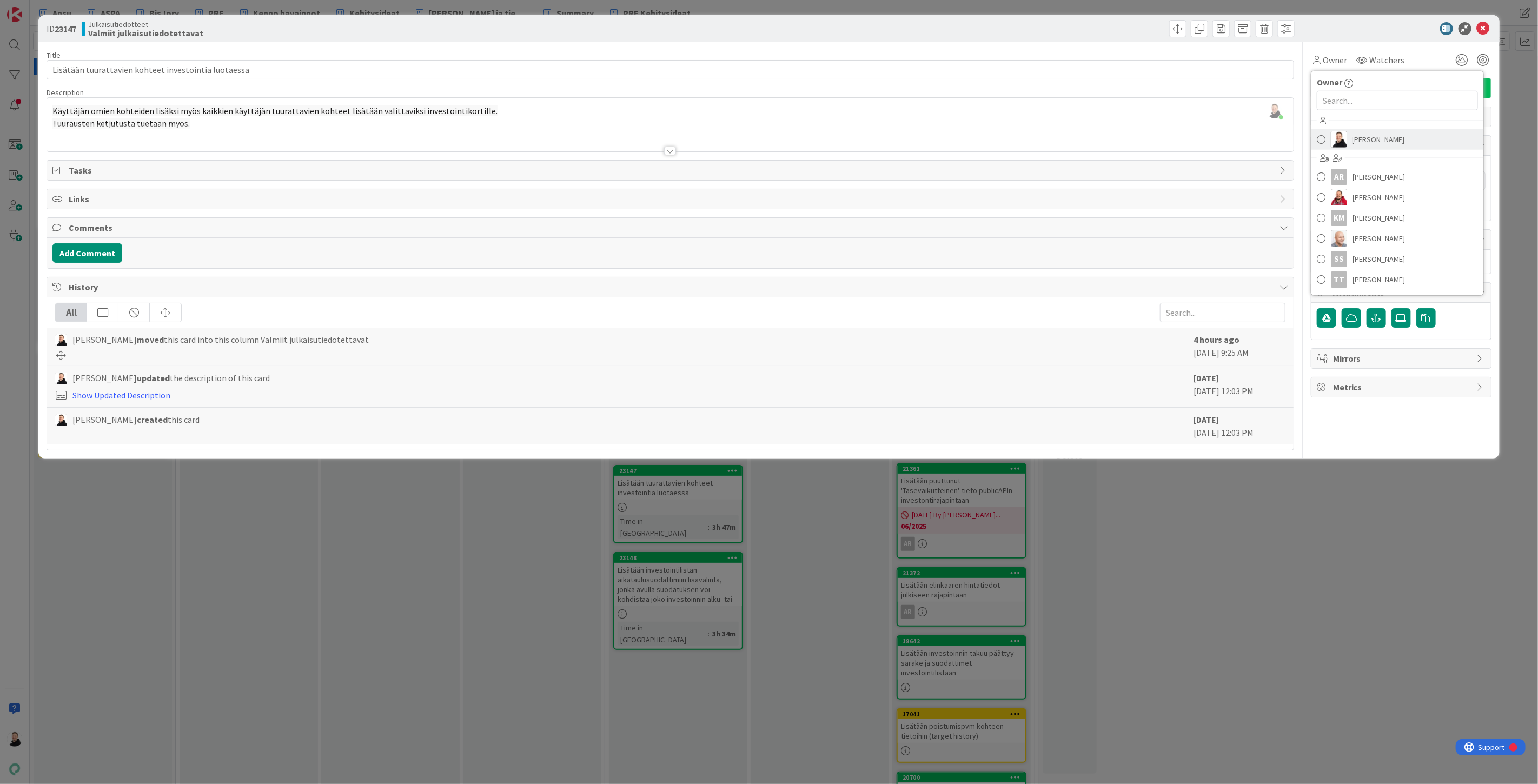
click at [1356, 138] on span "Ansu Nevalainen" at bounding box center [1379, 140] width 52 height 16
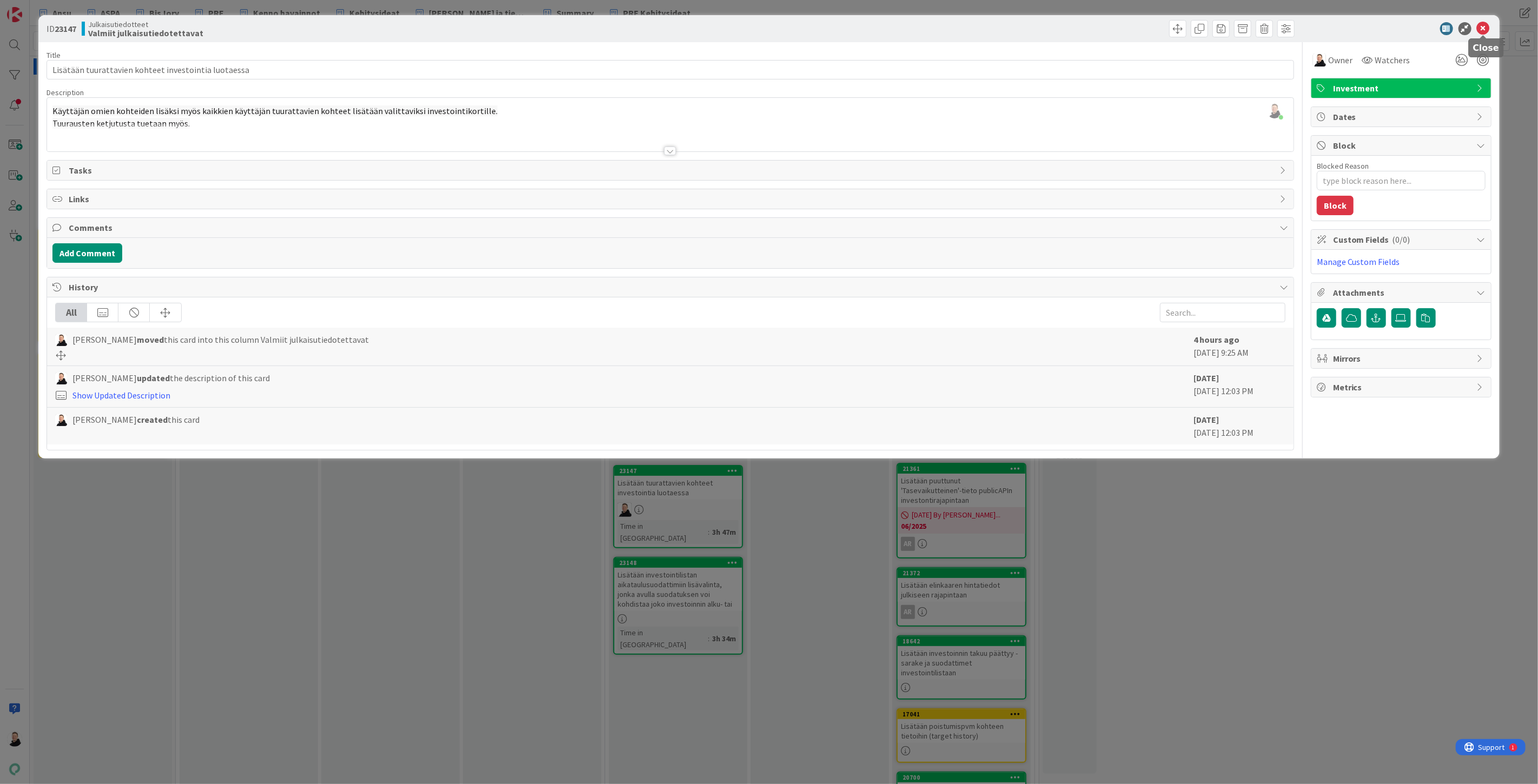
click at [1482, 28] on icon at bounding box center [1483, 28] width 13 height 13
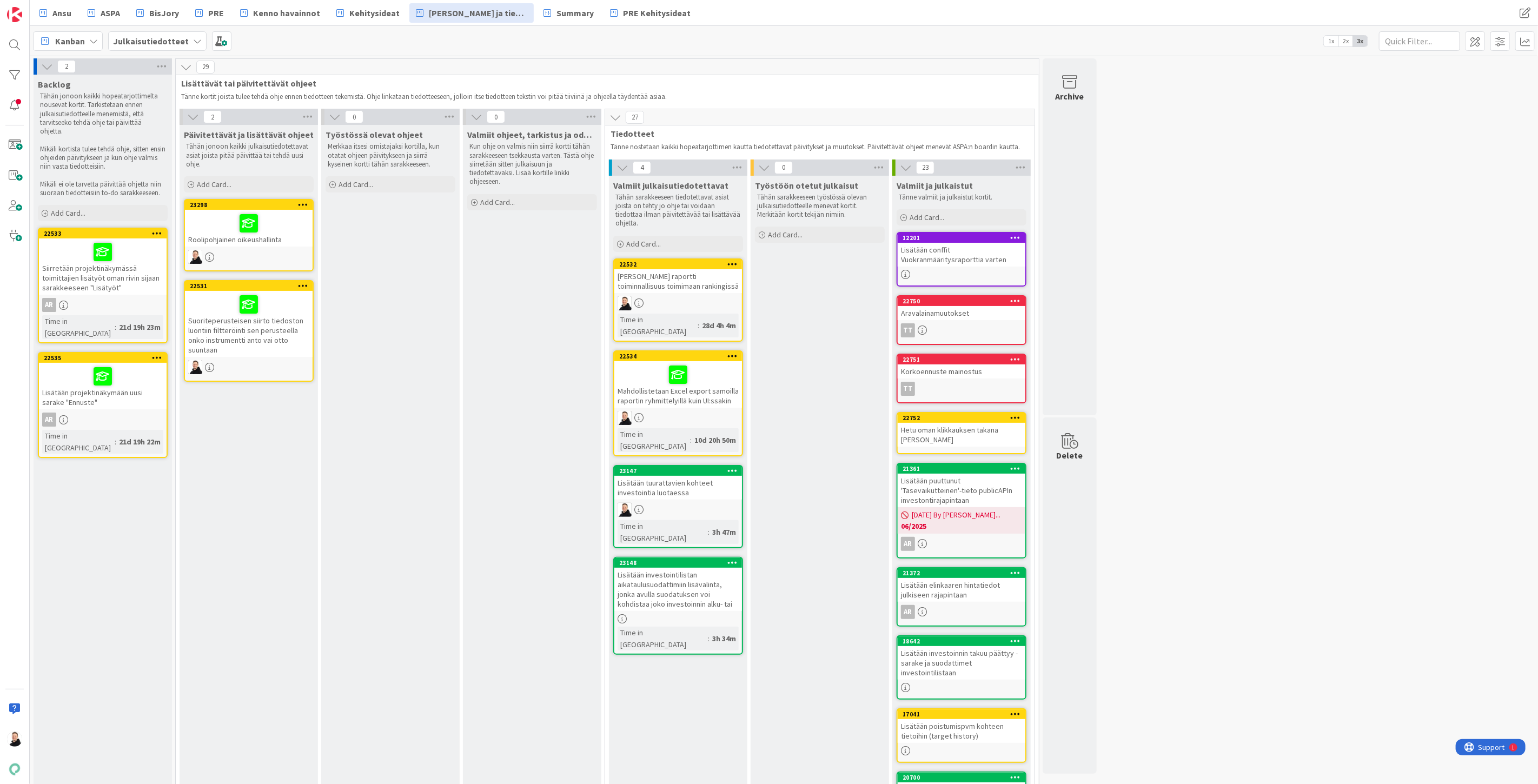
click at [655, 568] on div "Lisätään investointilistan aikataulusuodattimiin lisävalinta, jonka avulla suod…" at bounding box center [678, 589] width 128 height 43
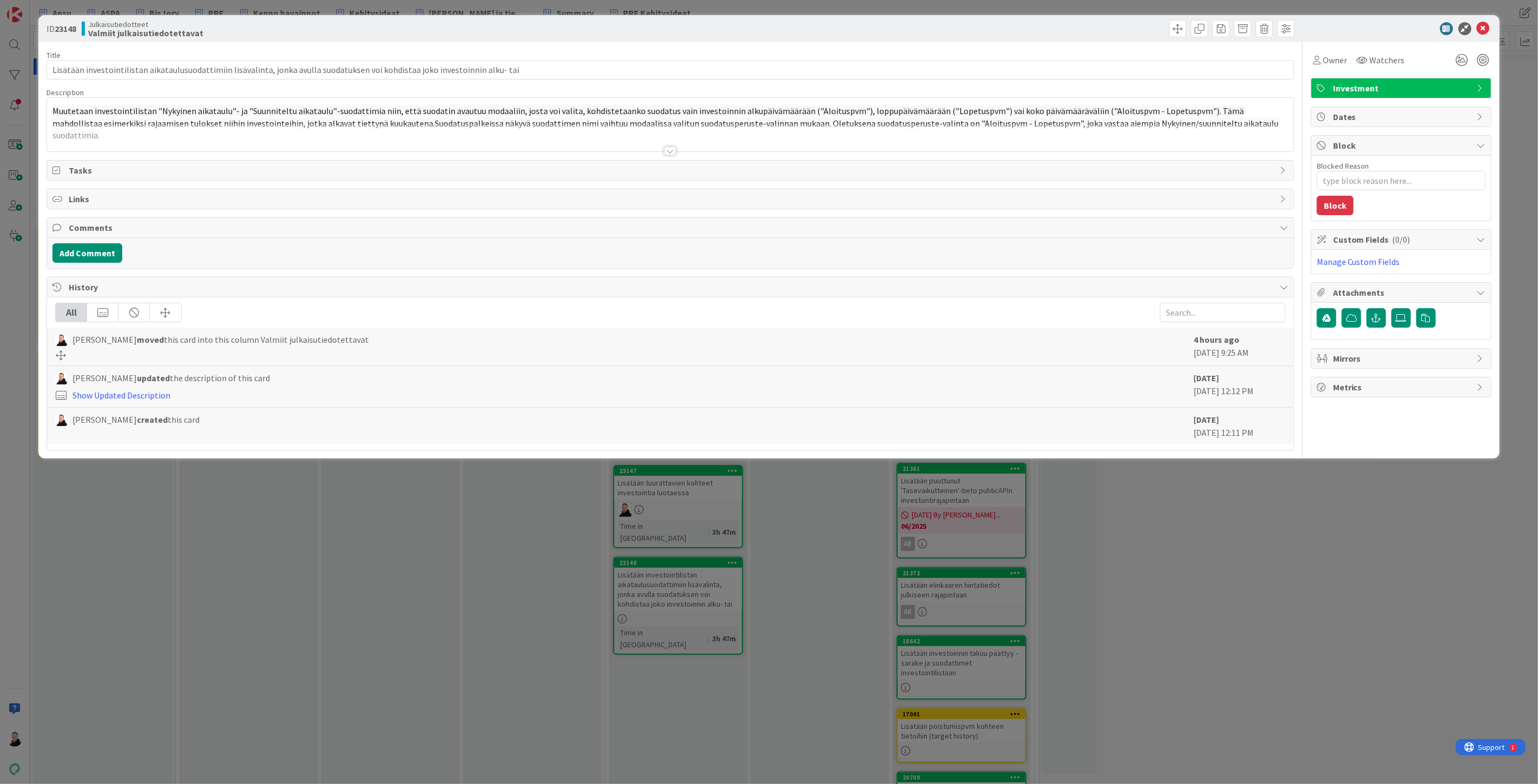
click at [674, 153] on div at bounding box center [670, 151] width 12 height 9
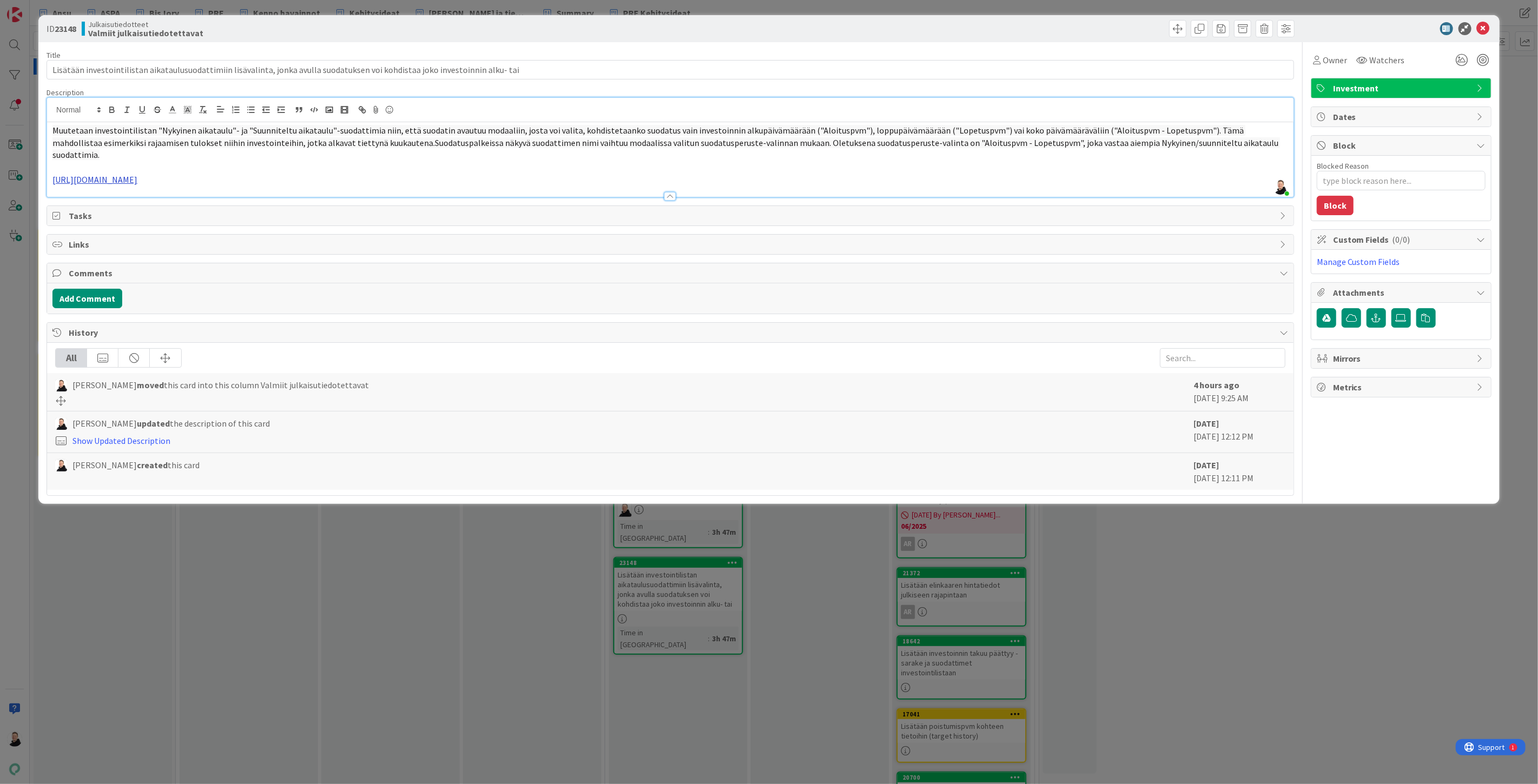
click at [120, 174] on link "https://github.com/pandiafi/pre/pull/3890" at bounding box center [94, 180] width 85 height 11
click at [109, 187] on link "https://github.com/pandiafi/pre/pull/3890" at bounding box center [101, 188] width 74 height 14
click at [1486, 31] on icon at bounding box center [1483, 28] width 13 height 13
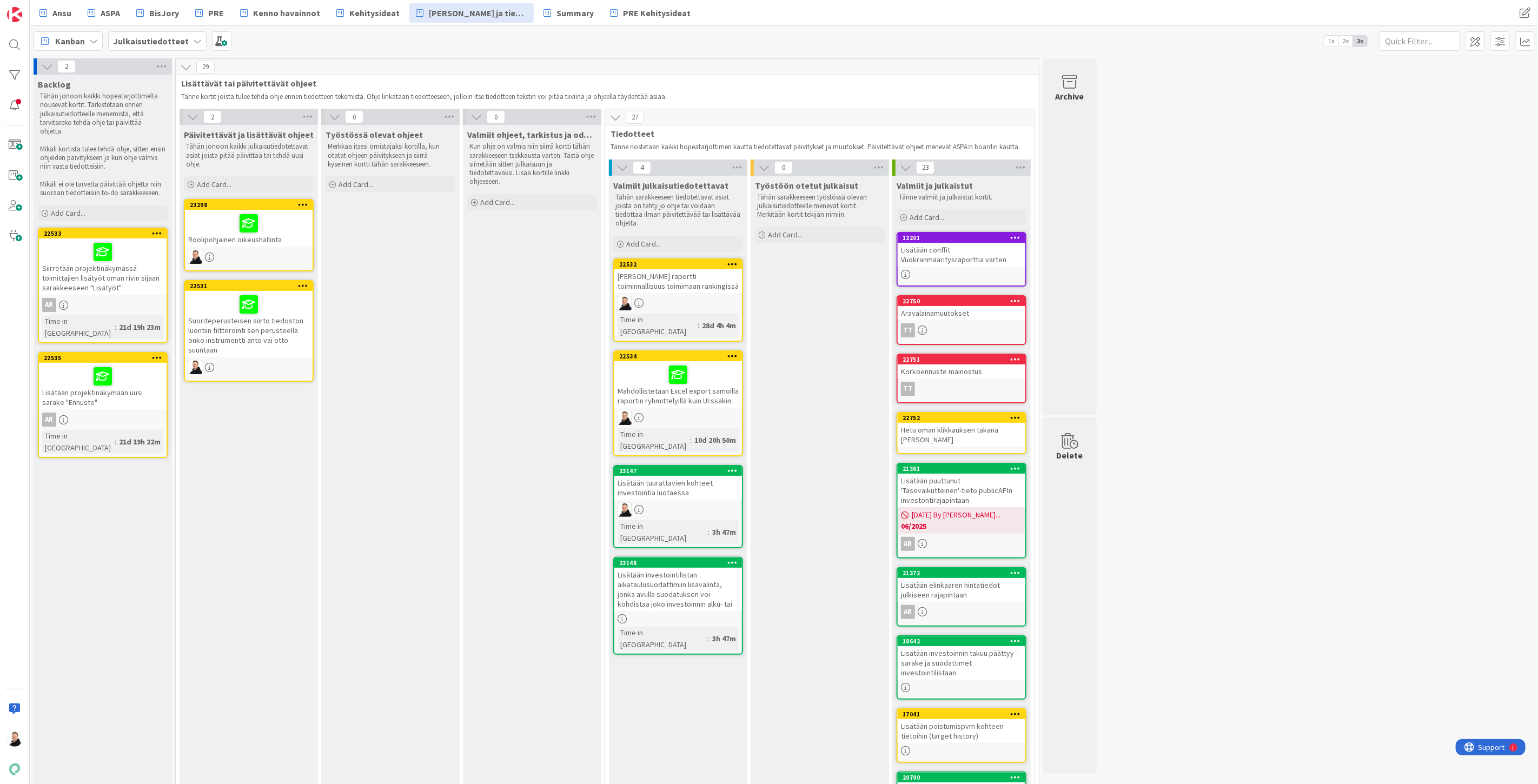
click at [637, 568] on div "Lisätään investointilistan aikataulusuodattimiin lisävalinta, jonka avulla suod…" at bounding box center [678, 589] width 128 height 43
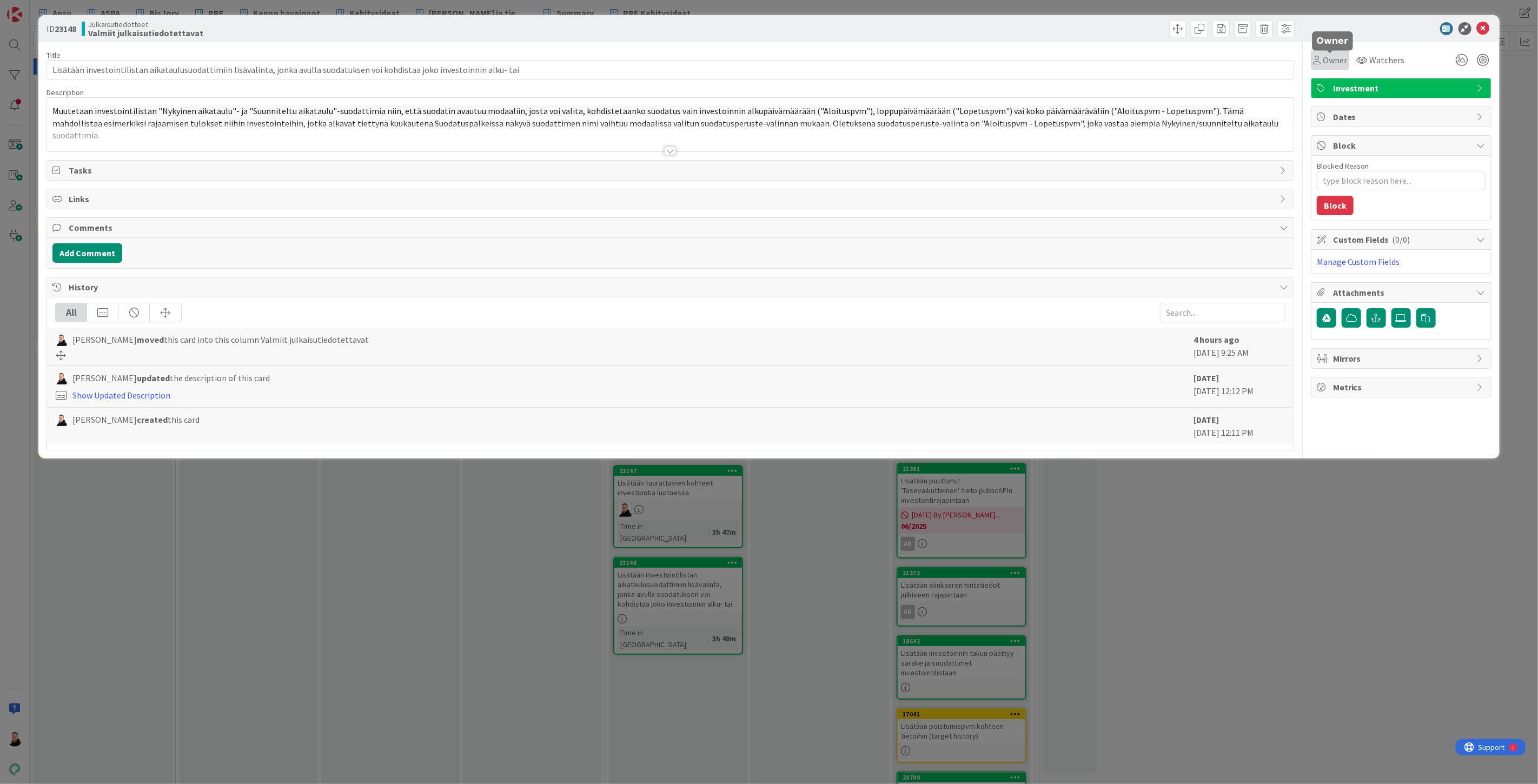
click at [1317, 56] on icon at bounding box center [1317, 60] width 7 height 9
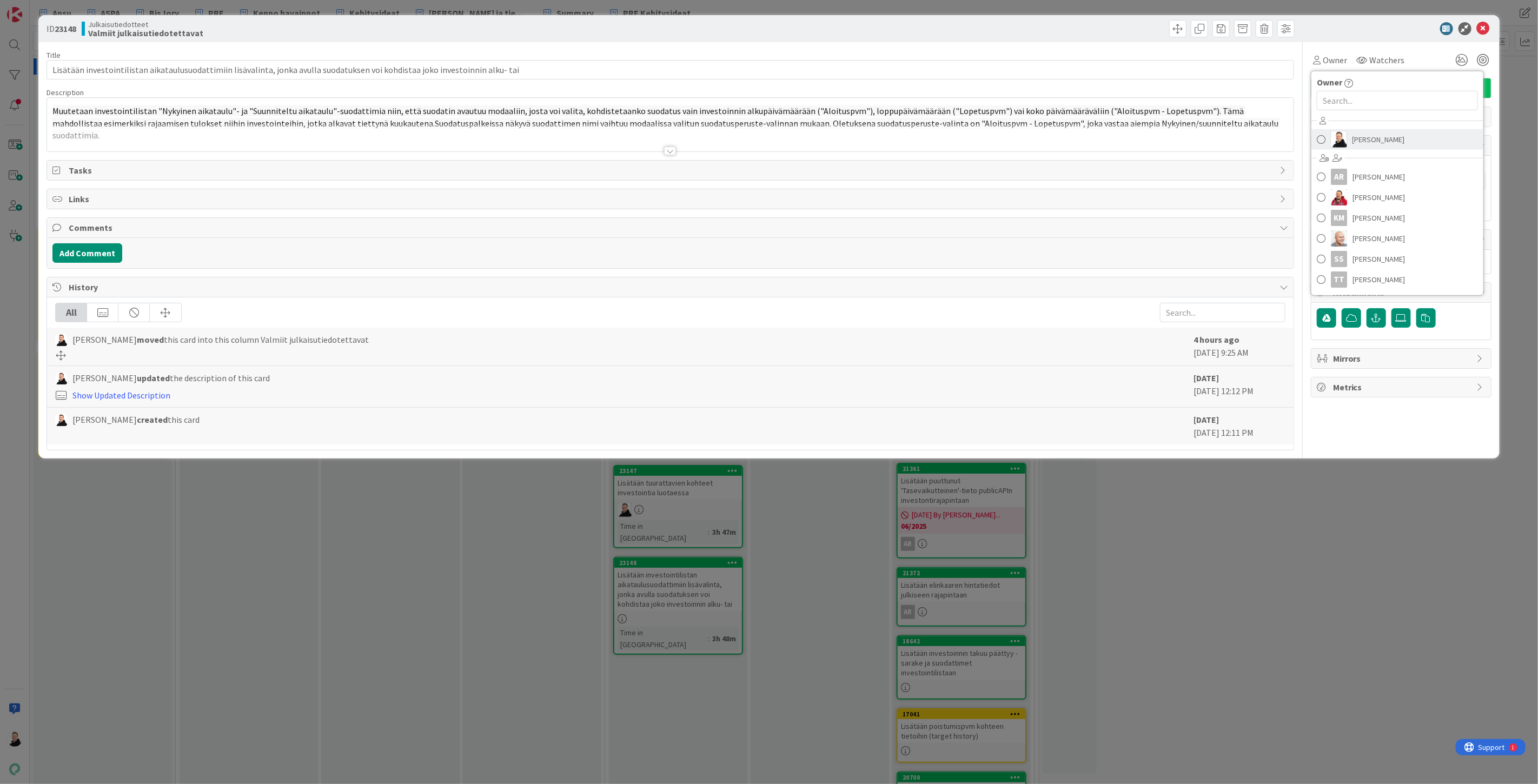
click at [1350, 144] on link "Ansu Nevalainen" at bounding box center [1398, 140] width 172 height 20
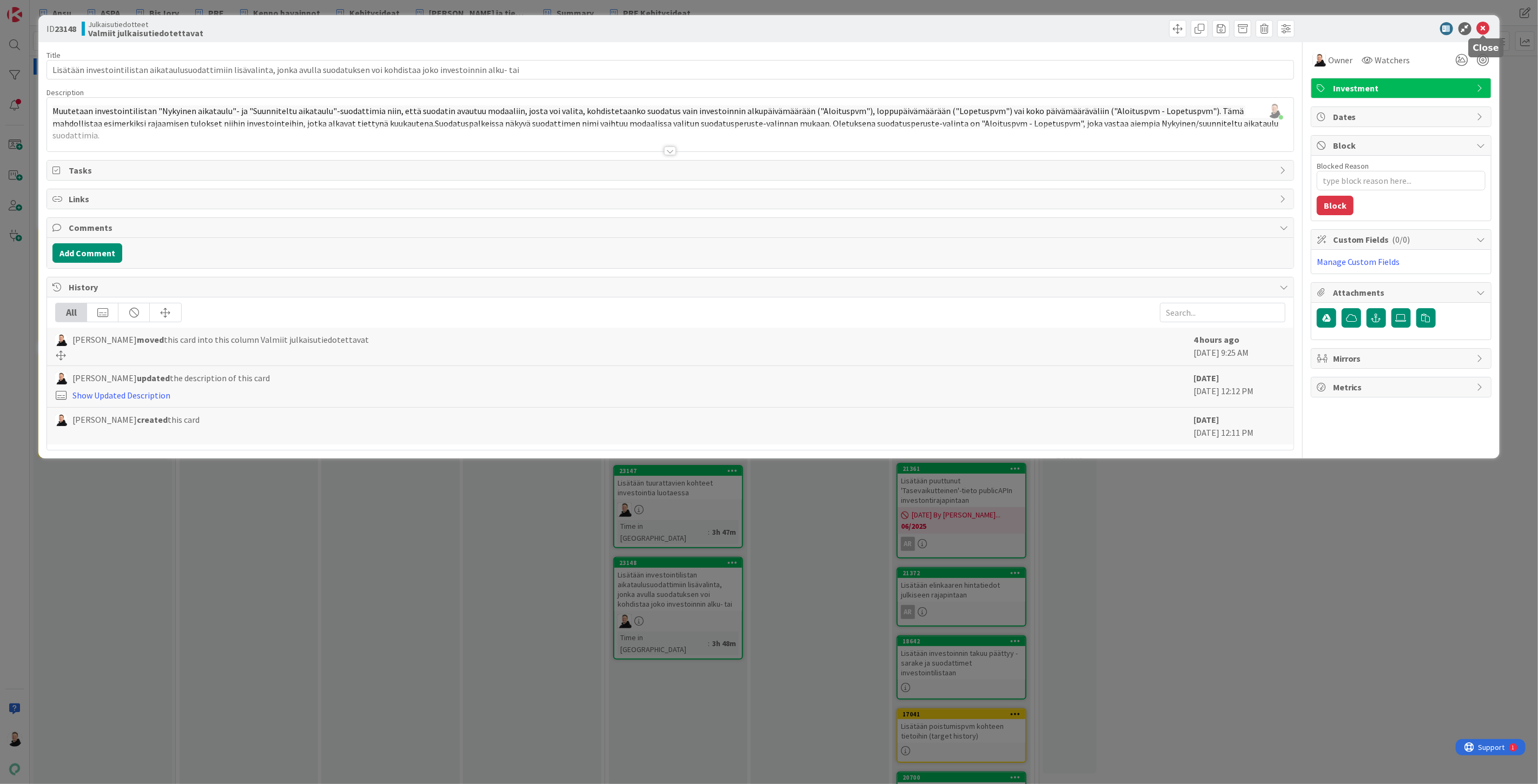
click at [1480, 29] on icon at bounding box center [1483, 28] width 13 height 13
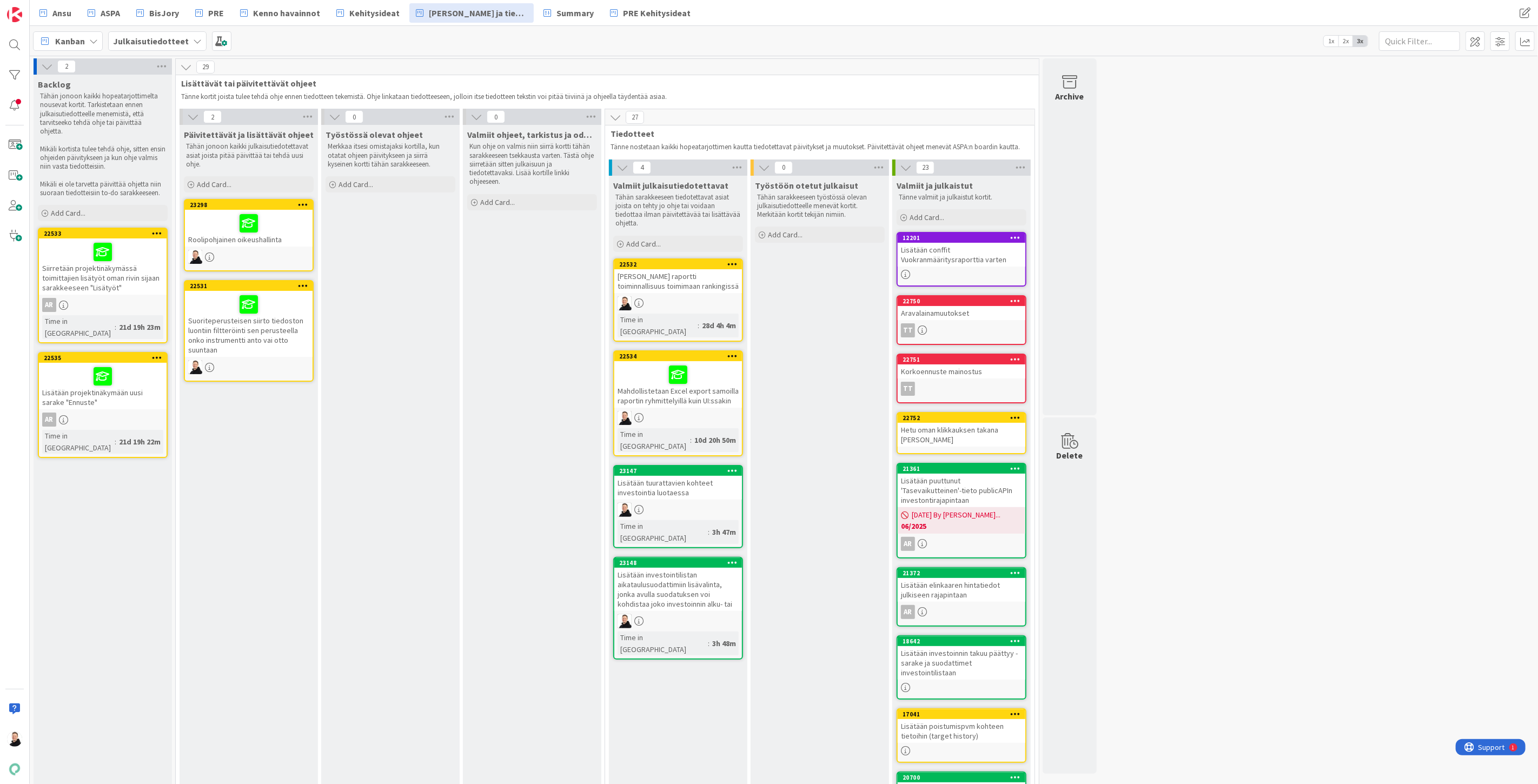
drag, startPoint x: 214, startPoint y: 237, endPoint x: 446, endPoint y: 332, distance: 250.7
click at [446, 332] on div "Työstössä olevat ohjeet Merkkaa itsesi omistajaksi kortilla, kun otatat ohjeen …" at bounding box center [391, 534] width 138 height 820
click at [236, 233] on div "Roolipohjainen oikeushallinta" at bounding box center [249, 228] width 128 height 37
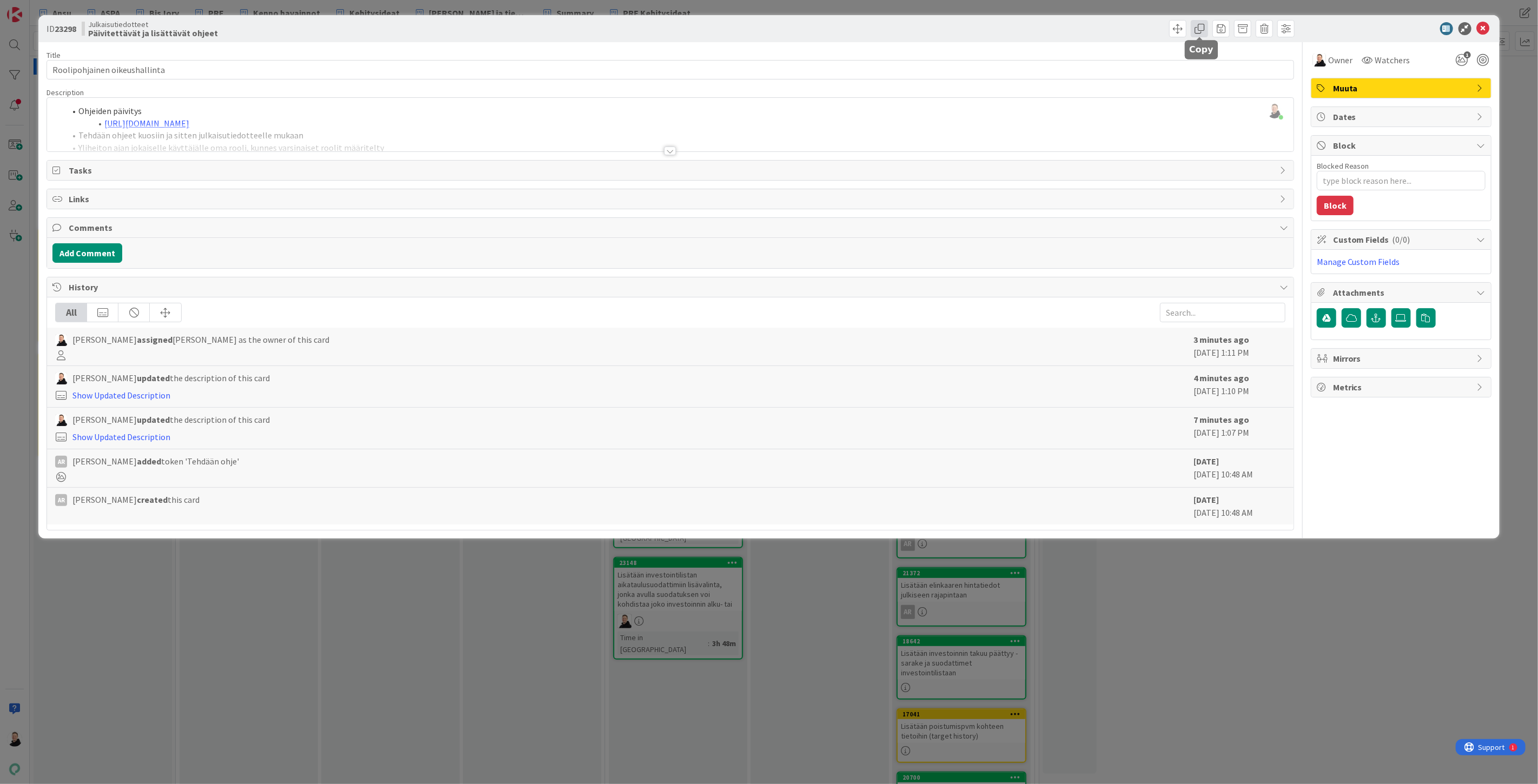
click at [1199, 28] on span at bounding box center [1200, 28] width 18 height 18
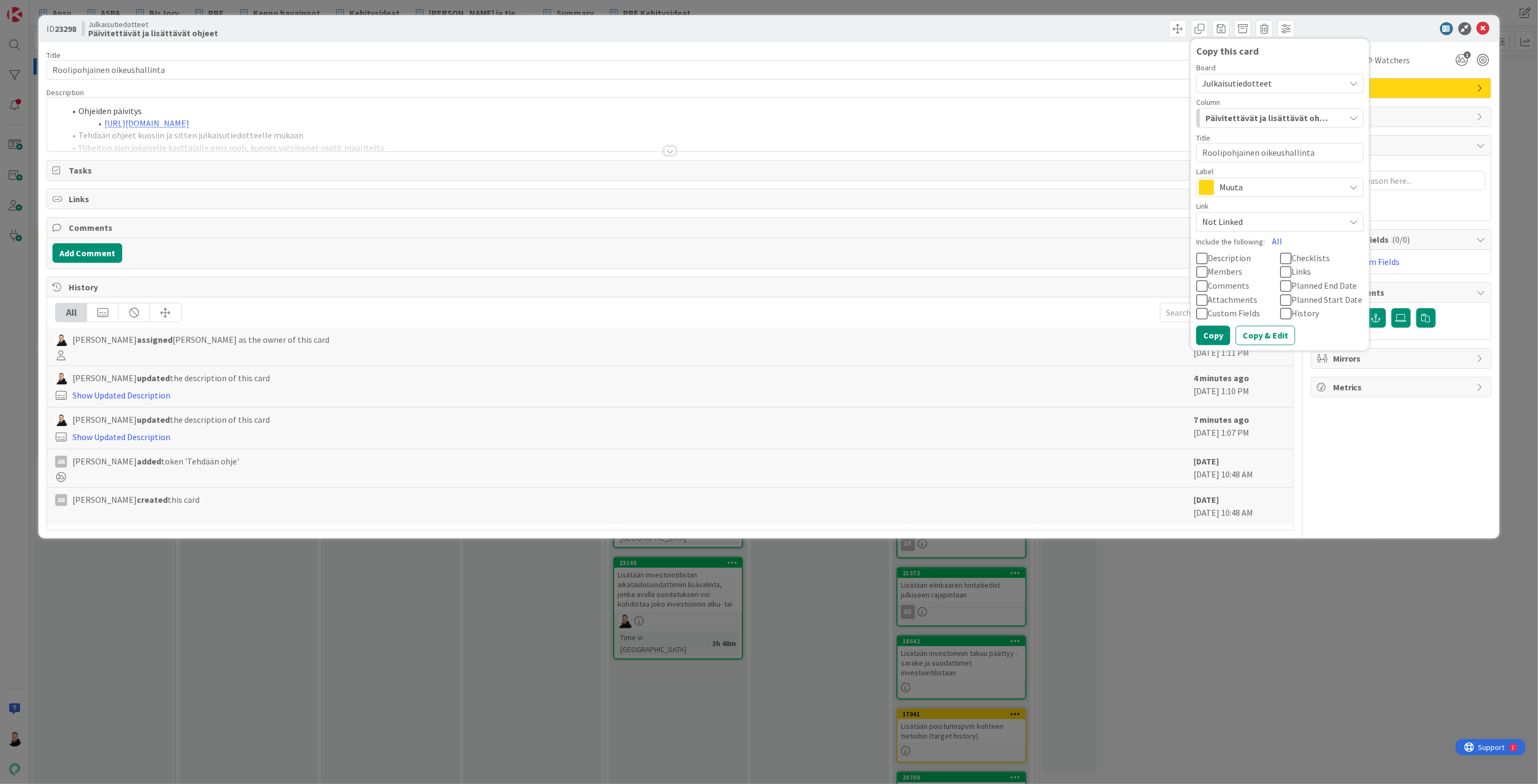
click at [1330, 158] on textarea "Roolipohjainen oikeushallinta" at bounding box center [1280, 152] width 168 height 20
type textarea "x"
type textarea "Roolipohjainen oikeushallinta"
type textarea "x"
type textarea "Roolipohjainen oikeushallinta e"
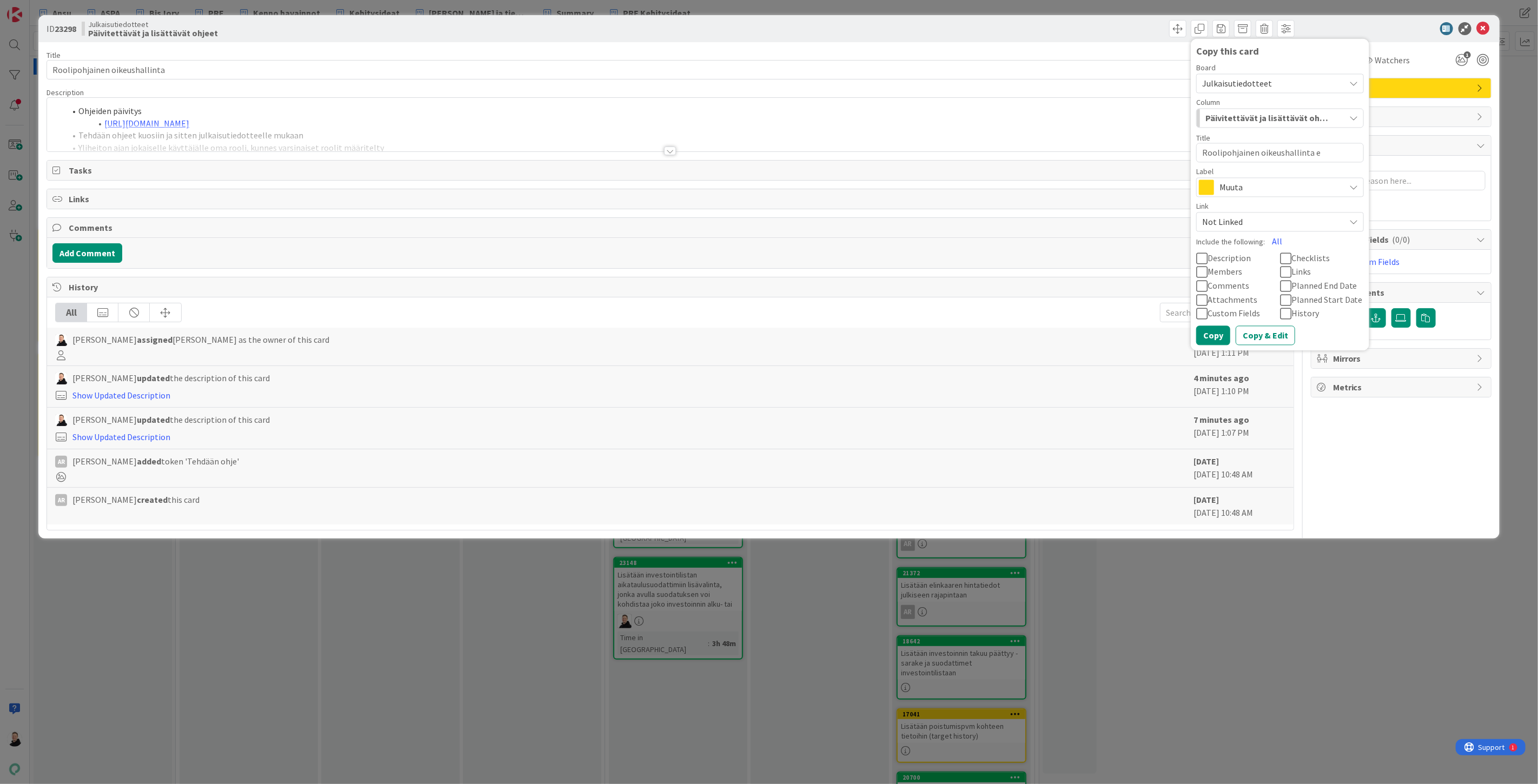
type textarea "x"
type textarea "Roolipohjainen oikeushallinta es"
type textarea "x"
type textarea "Roolipohjainen oikeushallinta esi"
type textarea "x"
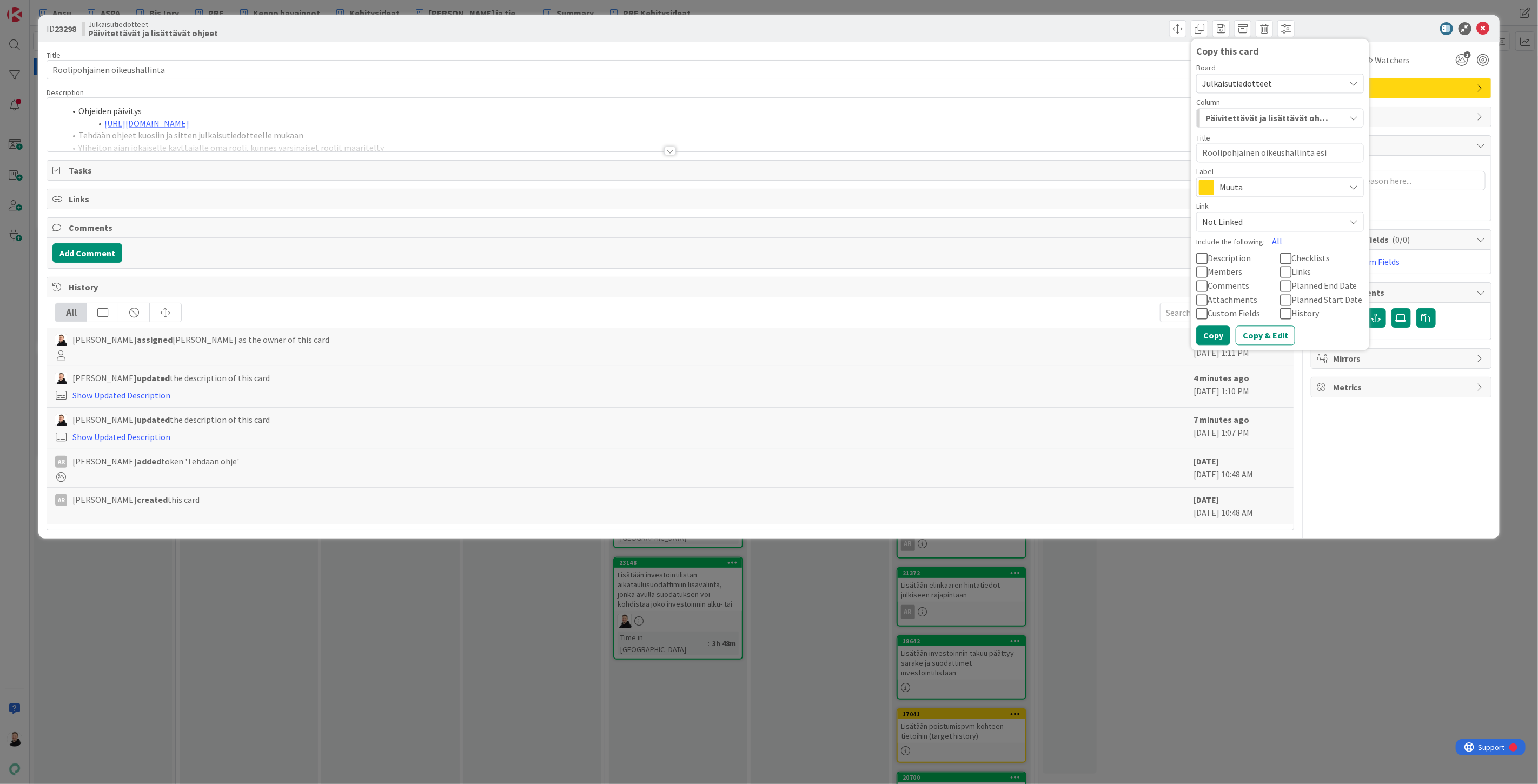
type textarea "Roolipohjainen oikeushallinta esit"
type textarea "x"
type textarea "Roolipohjainen oikeushallinta esiti"
type textarea "x"
type textarea "Roolipohjainen oikeushallinta esitie"
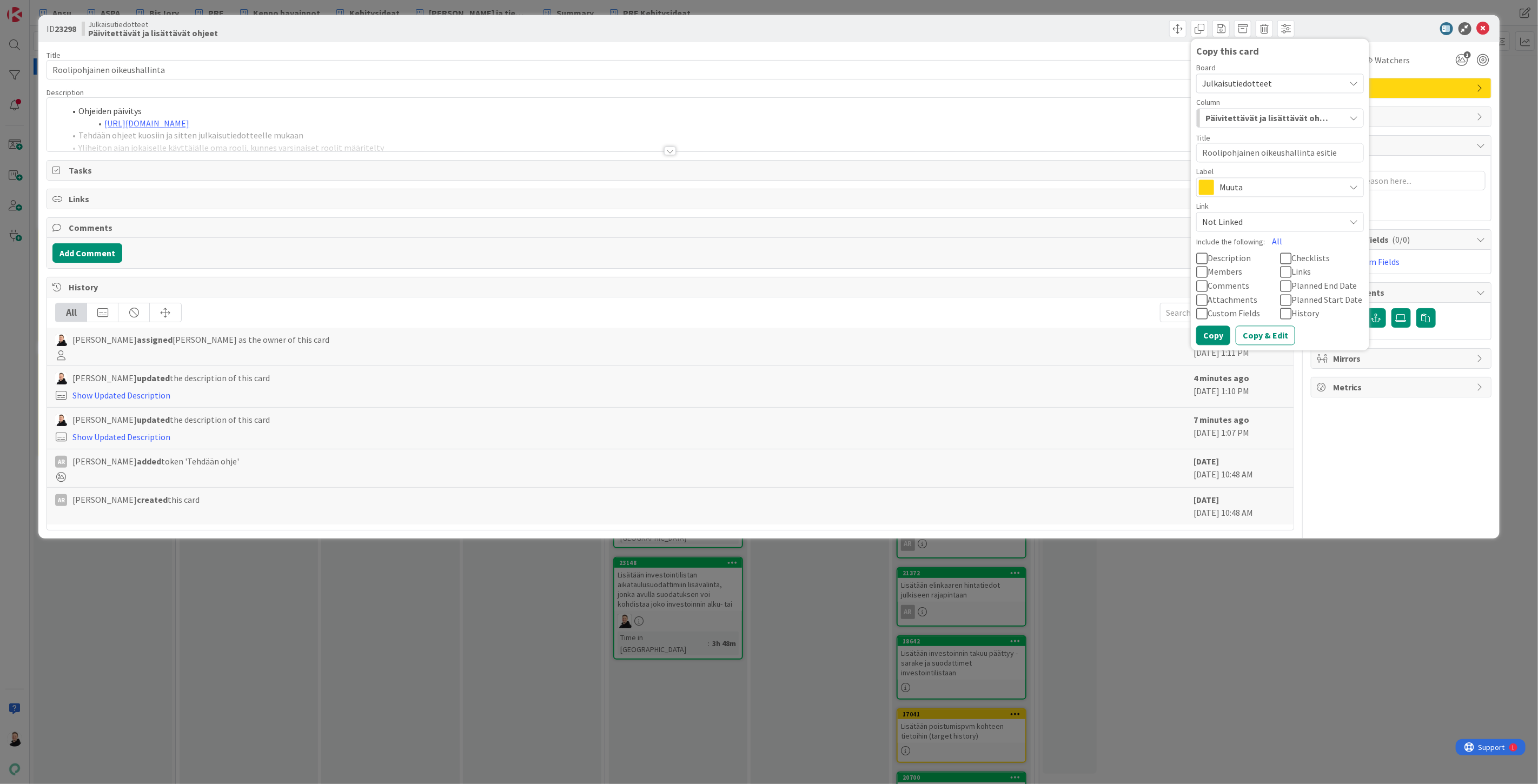
type textarea "x"
type textarea "Roolipohjainen oikeushallinta esitied"
type textarea "x"
type textarea "Roolipohjainen oikeushallinta esitiedo"
type textarea "x"
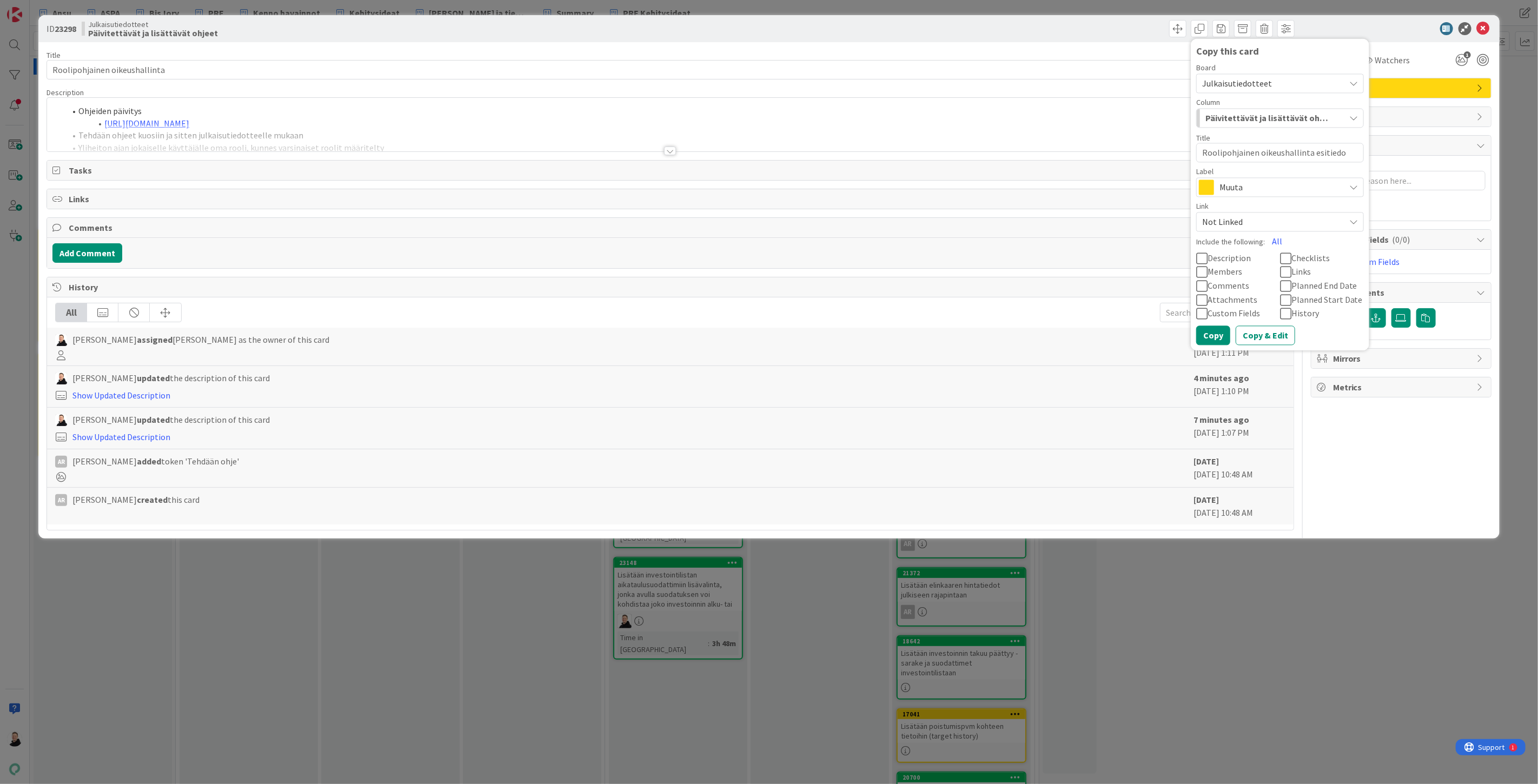
type textarea "Roolipohjainen oikeushallinta esitiedot"
type textarea "x"
type textarea "Roolipohjainen oikeushallinta esitiedote"
click at [1352, 119] on icon "button" at bounding box center [1353, 117] width 9 height 9
click at [1274, 267] on span "Valmiit julkaisutiedotettavat" at bounding box center [1286, 266] width 95 height 13
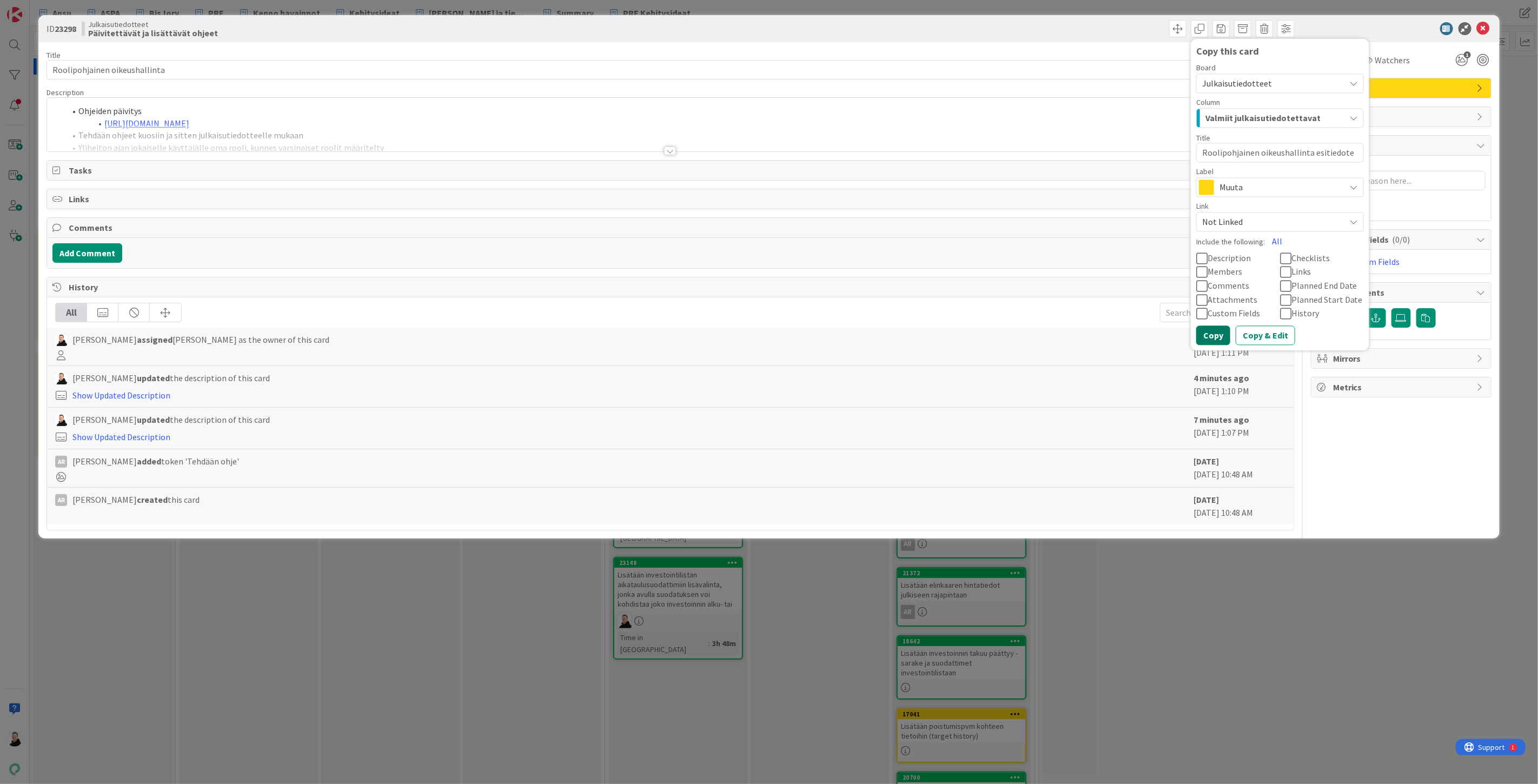
click at [1213, 333] on button "Copy" at bounding box center [1214, 336] width 34 height 20
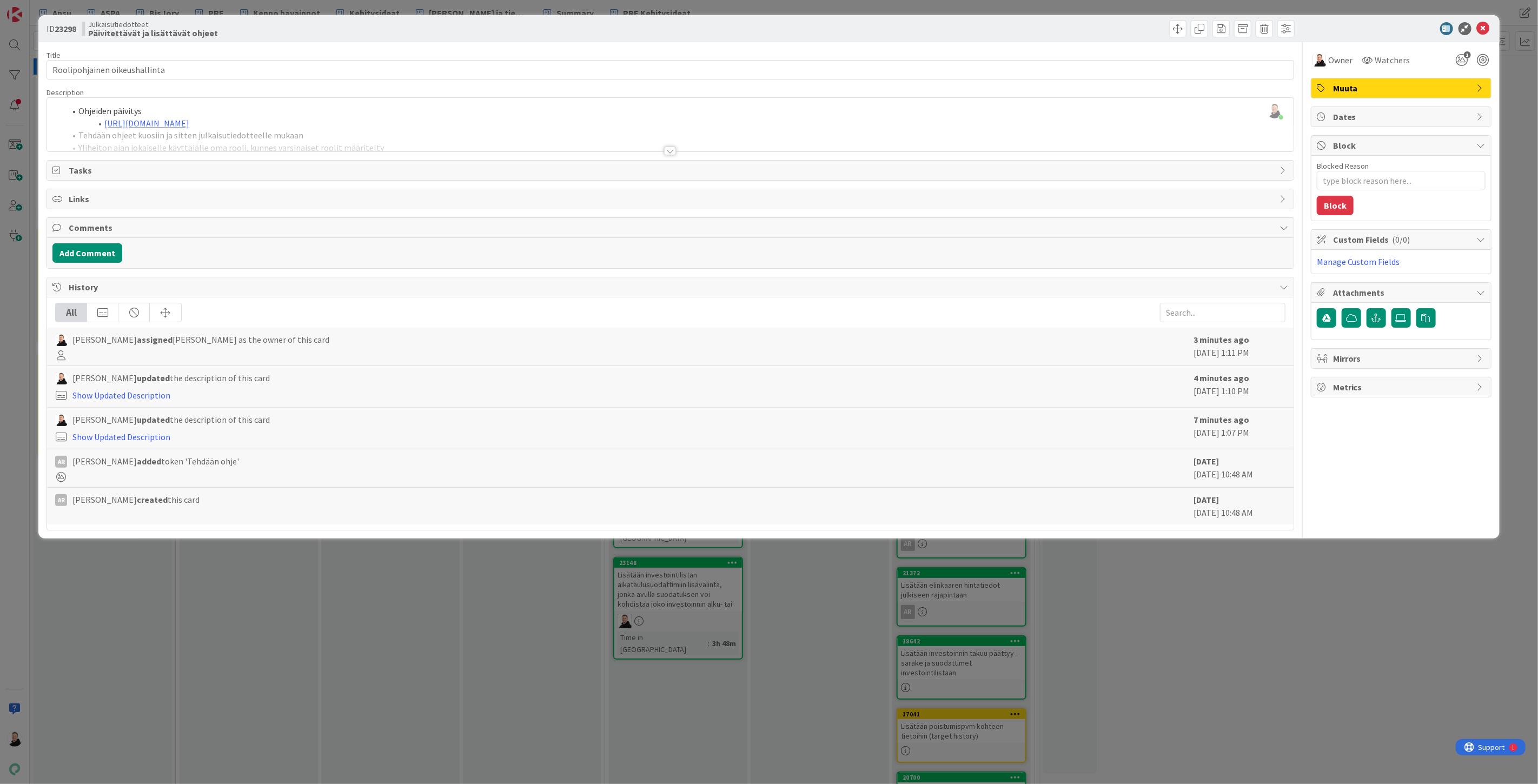
click at [1494, 25] on div "ID 23298 Julkaisutiedotteet Päivitettävät ja lisättävät ohjeet Copy this card B…" at bounding box center [769, 28] width 1461 height 27
click at [1488, 23] on icon at bounding box center [1483, 28] width 13 height 13
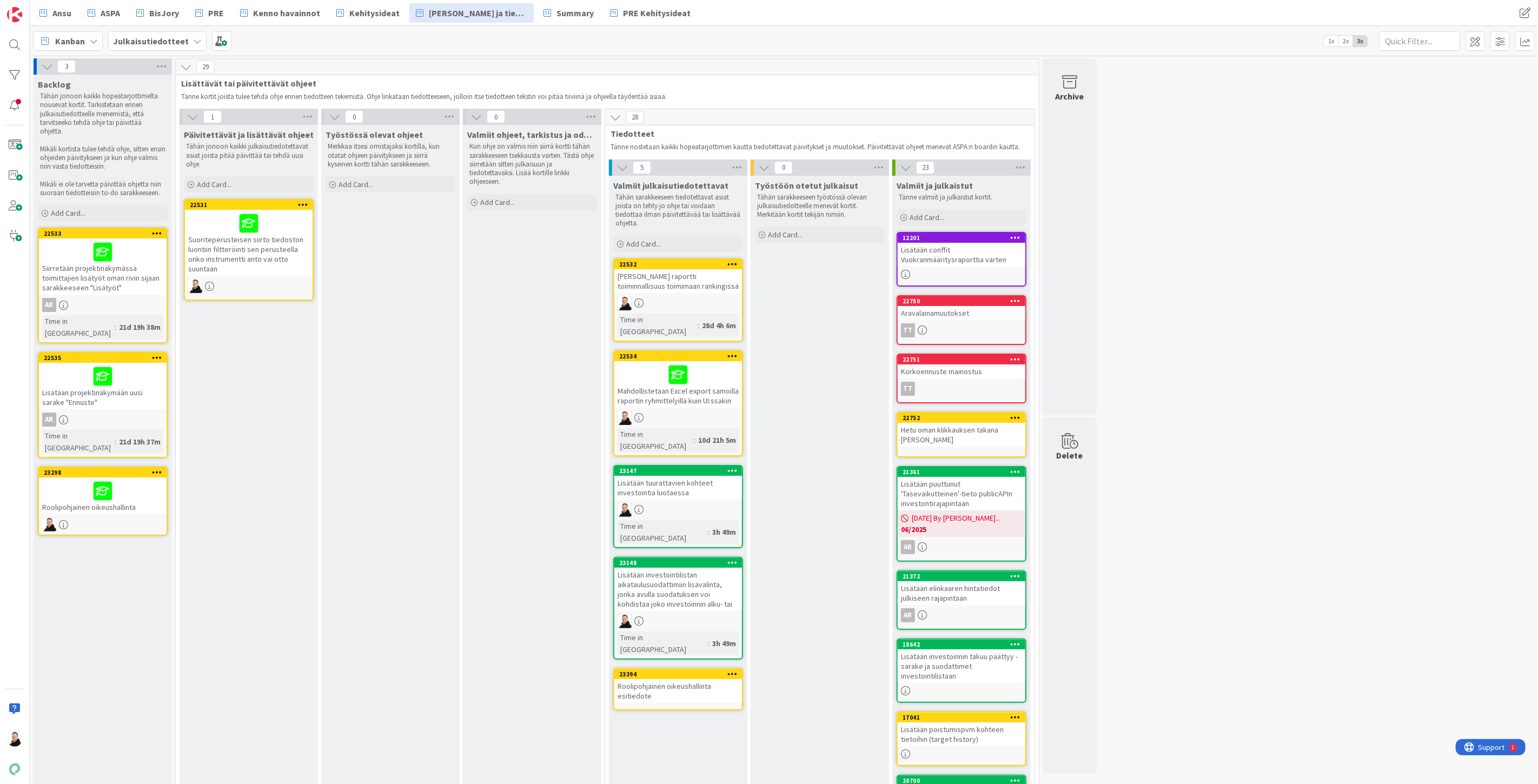
click at [652, 679] on div "Roolipohjainen oikeushallinta esitiedote" at bounding box center [678, 690] width 128 height 24
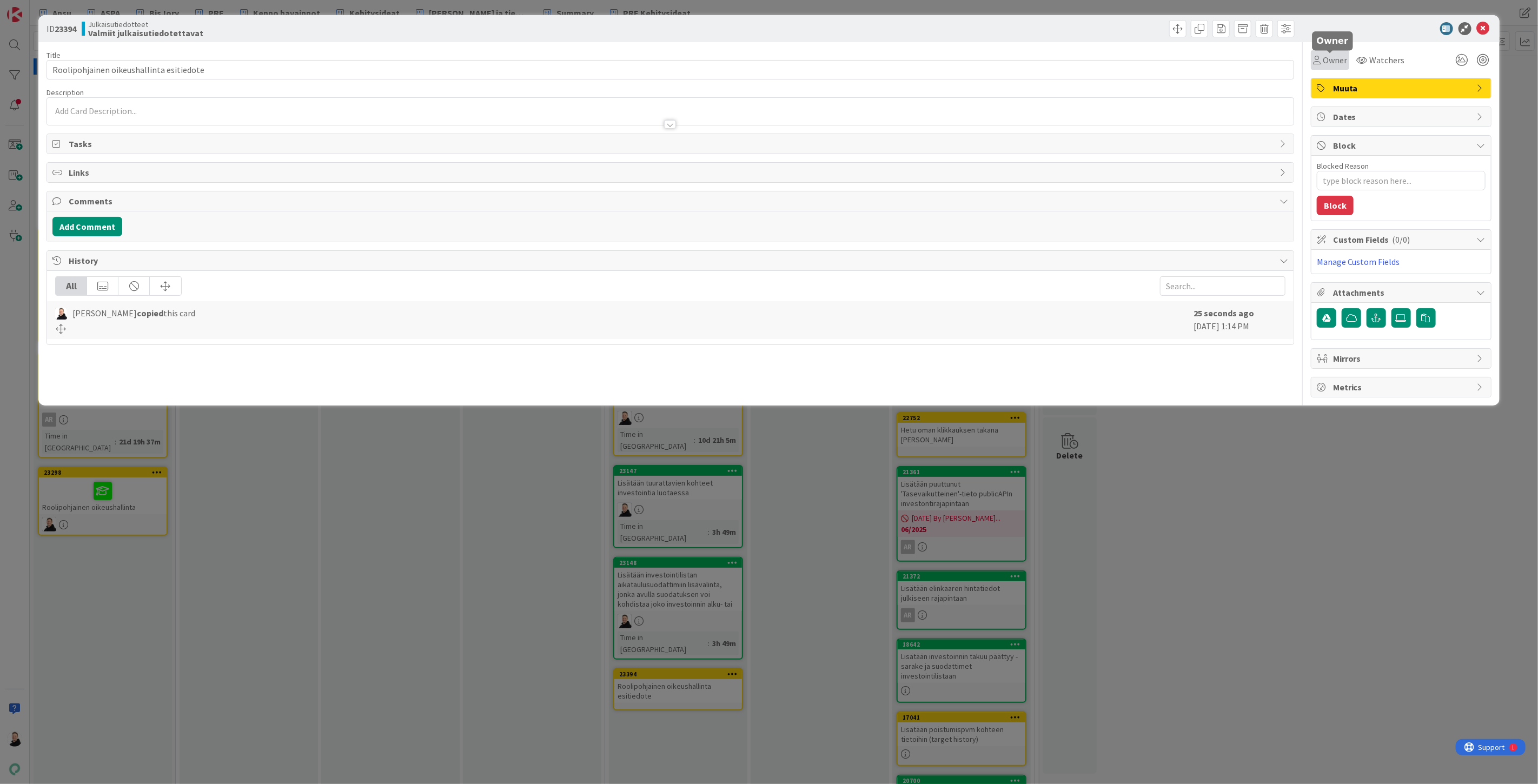
click at [1332, 58] on span "Owner" at bounding box center [1335, 60] width 24 height 13
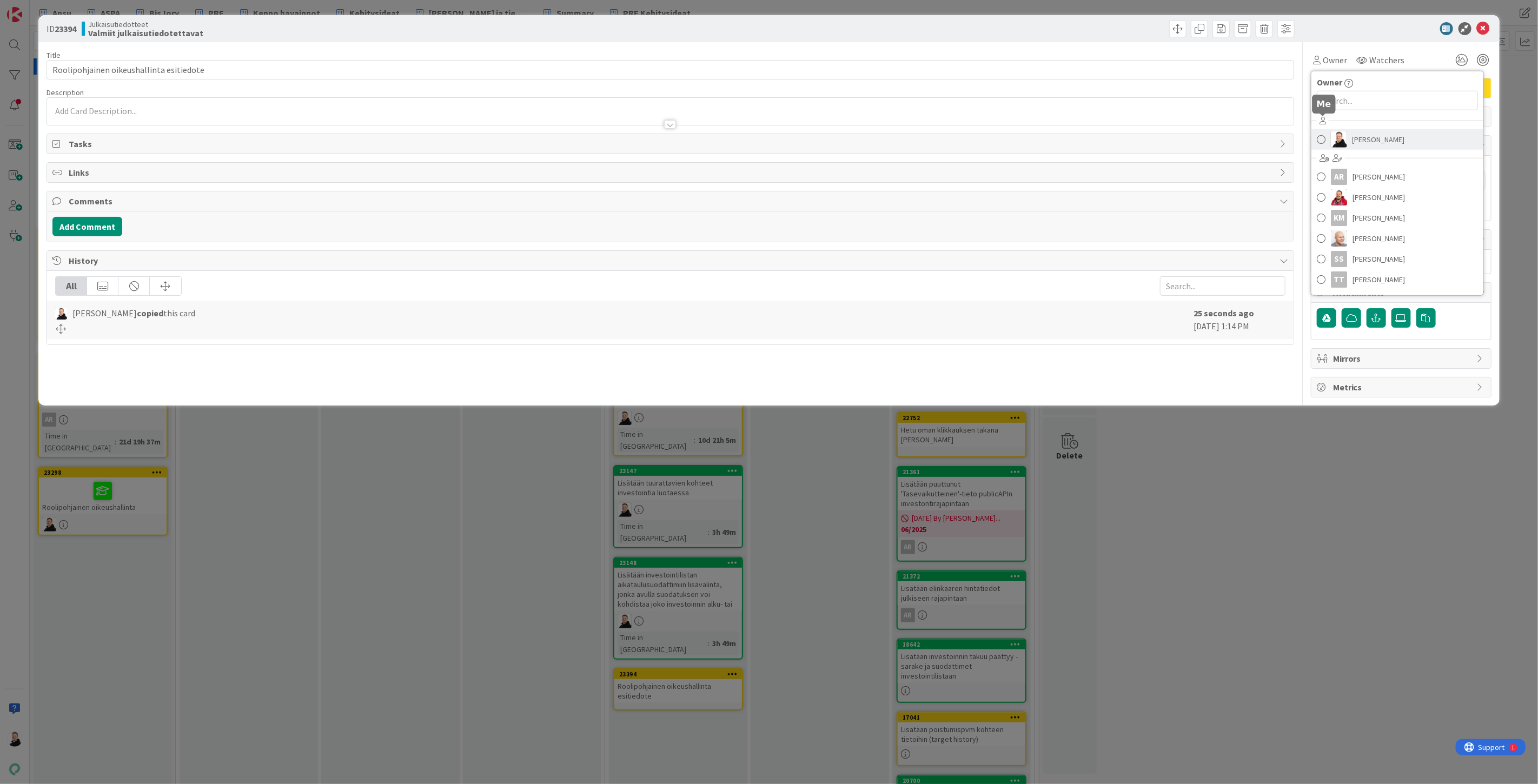
click at [1354, 138] on span "Ansu Nevalainen" at bounding box center [1379, 140] width 52 height 16
type textarea "x"
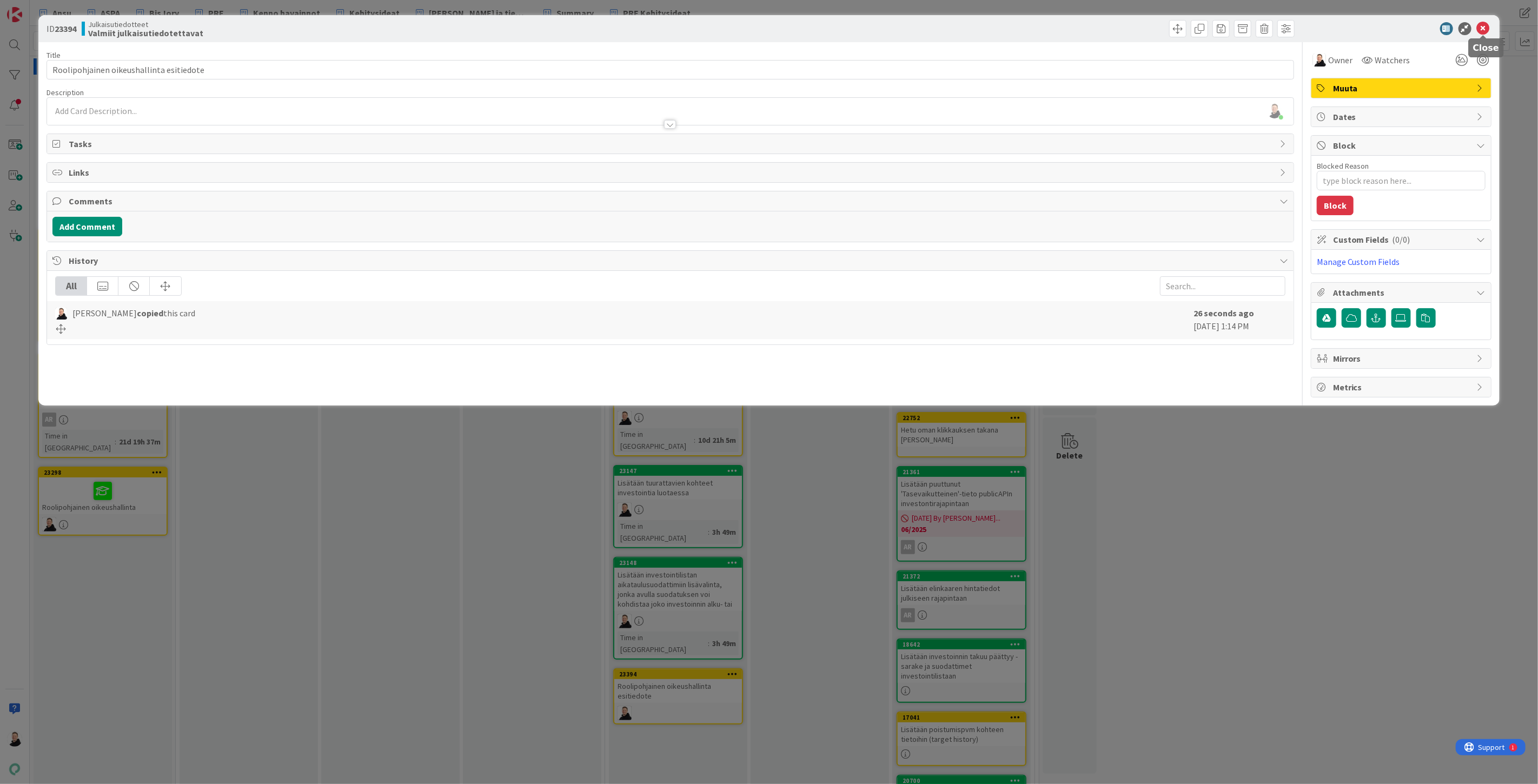
click at [1484, 24] on icon at bounding box center [1483, 28] width 13 height 13
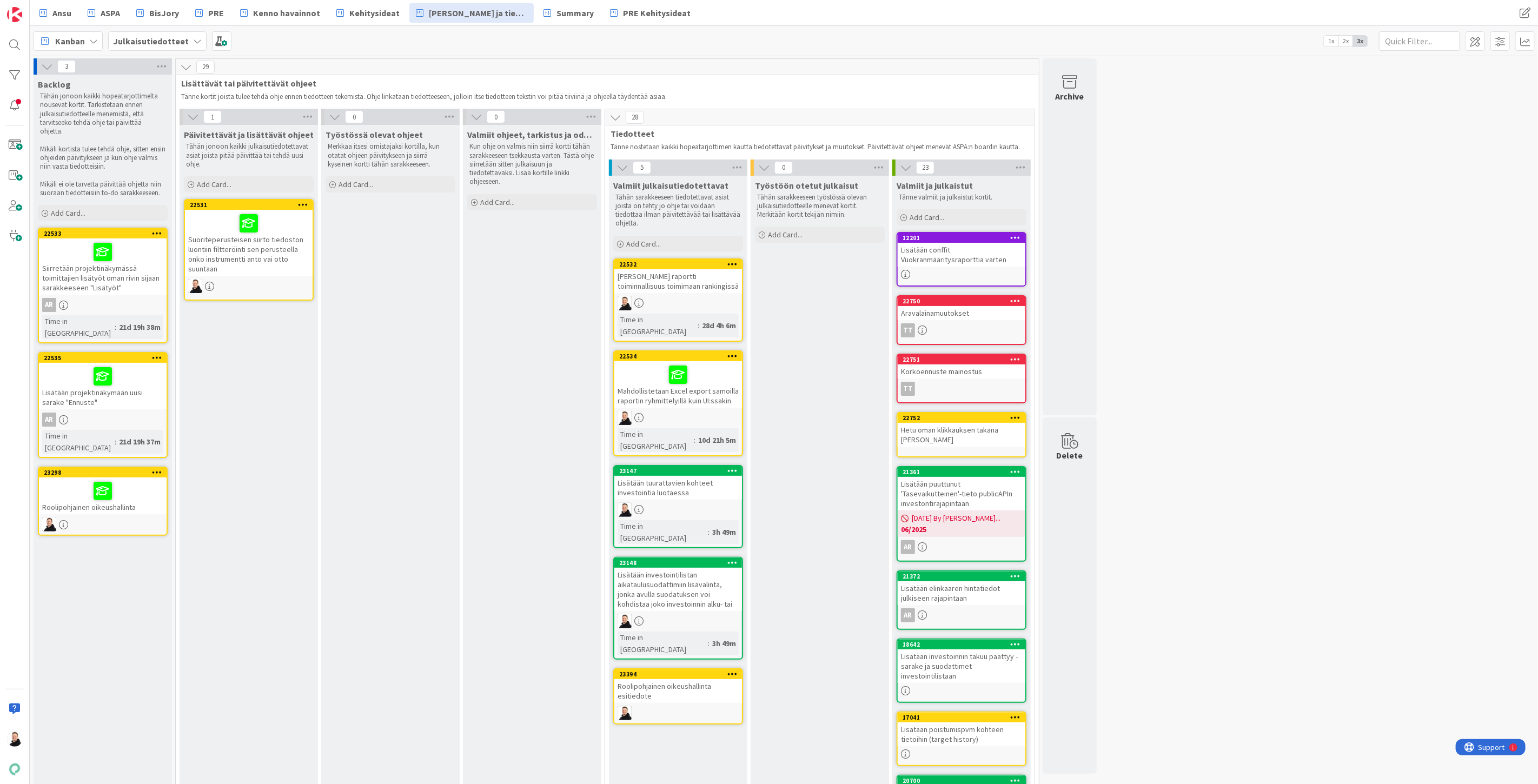
click at [783, 496] on div "Työstöön otetut julkaisut Tähän sarakkeeseen työstössä olevan julkaisutiedottee…" at bounding box center [820, 559] width 138 height 766
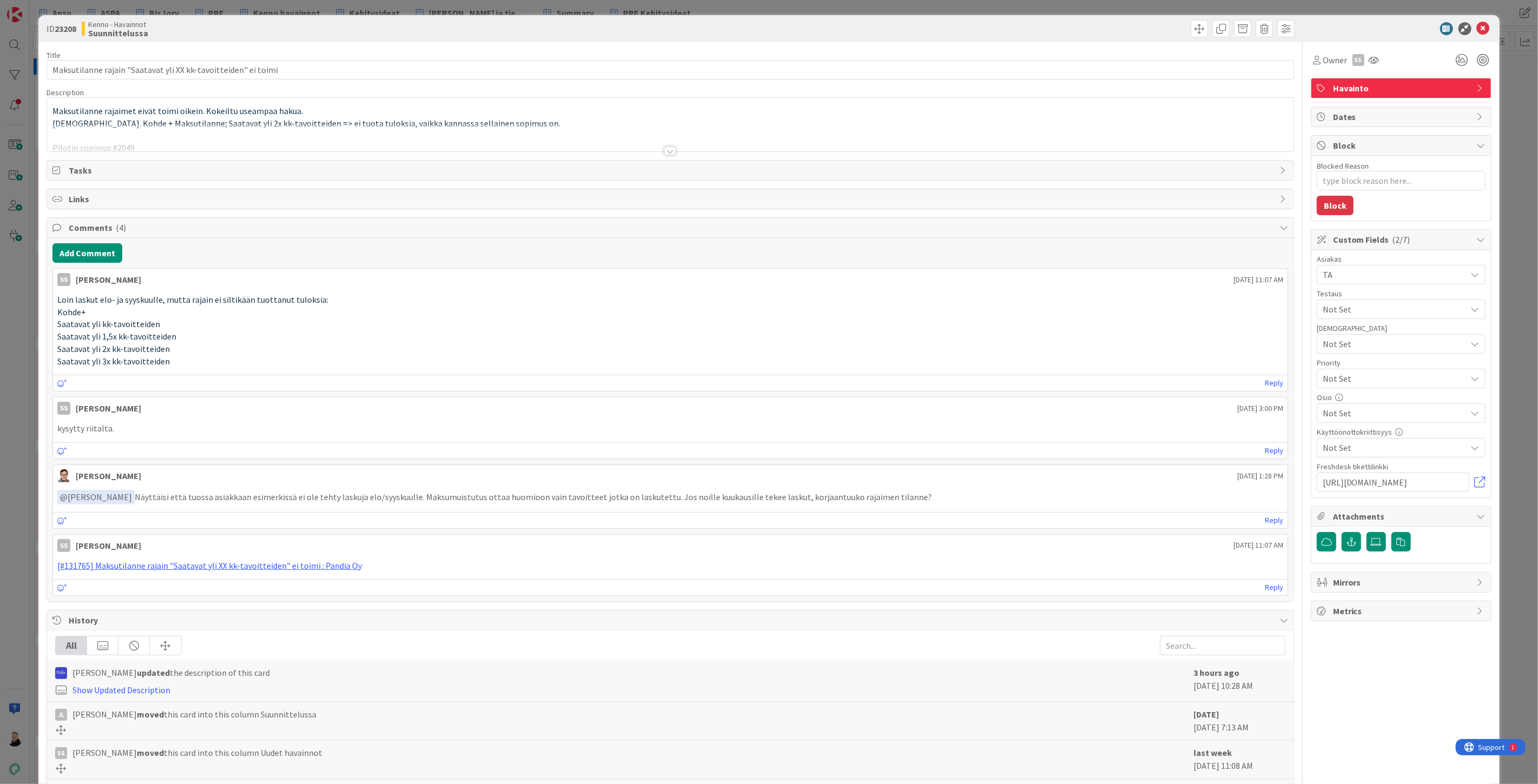
type textarea "x"
click at [666, 153] on div at bounding box center [670, 151] width 12 height 9
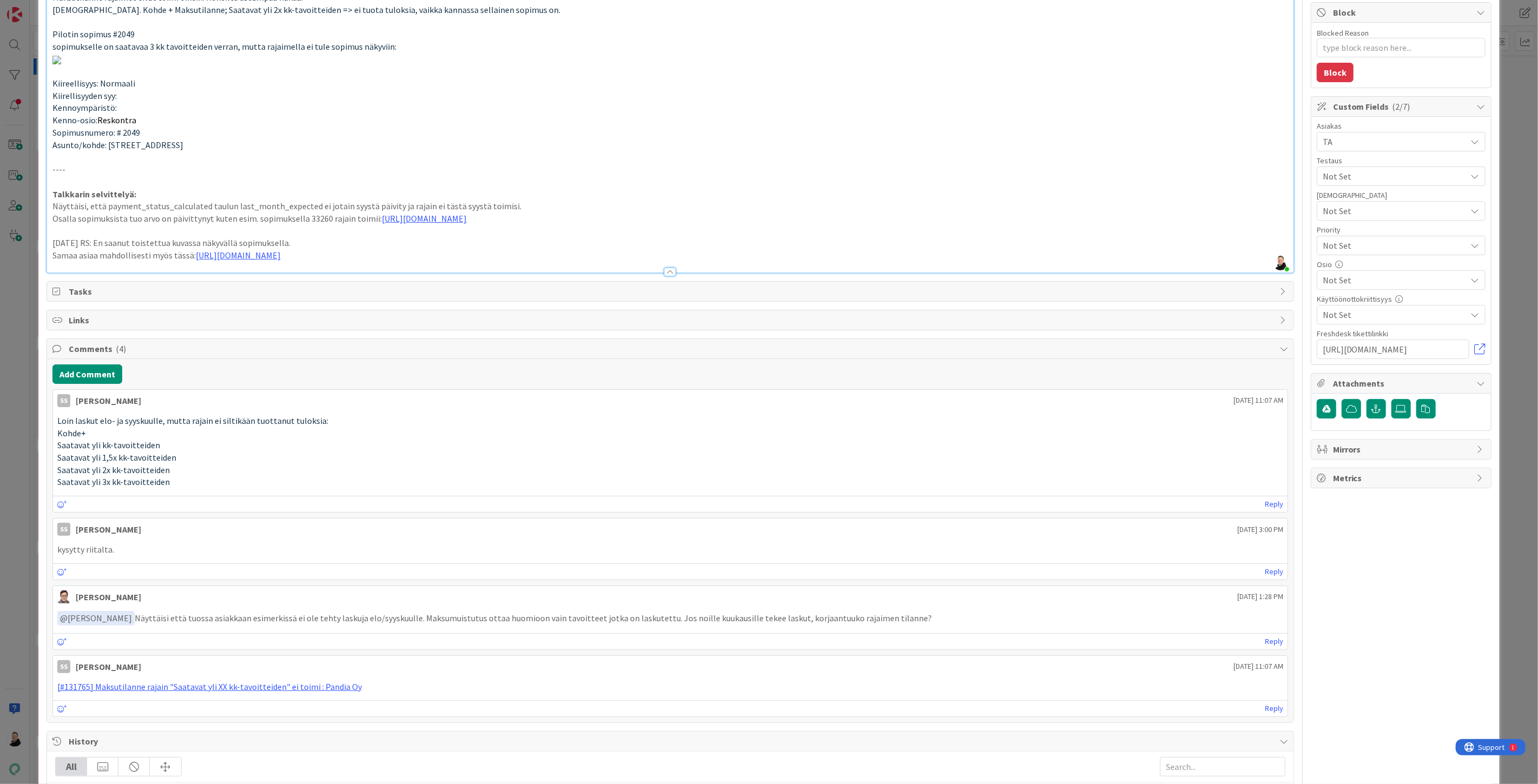
scroll to position [180, 0]
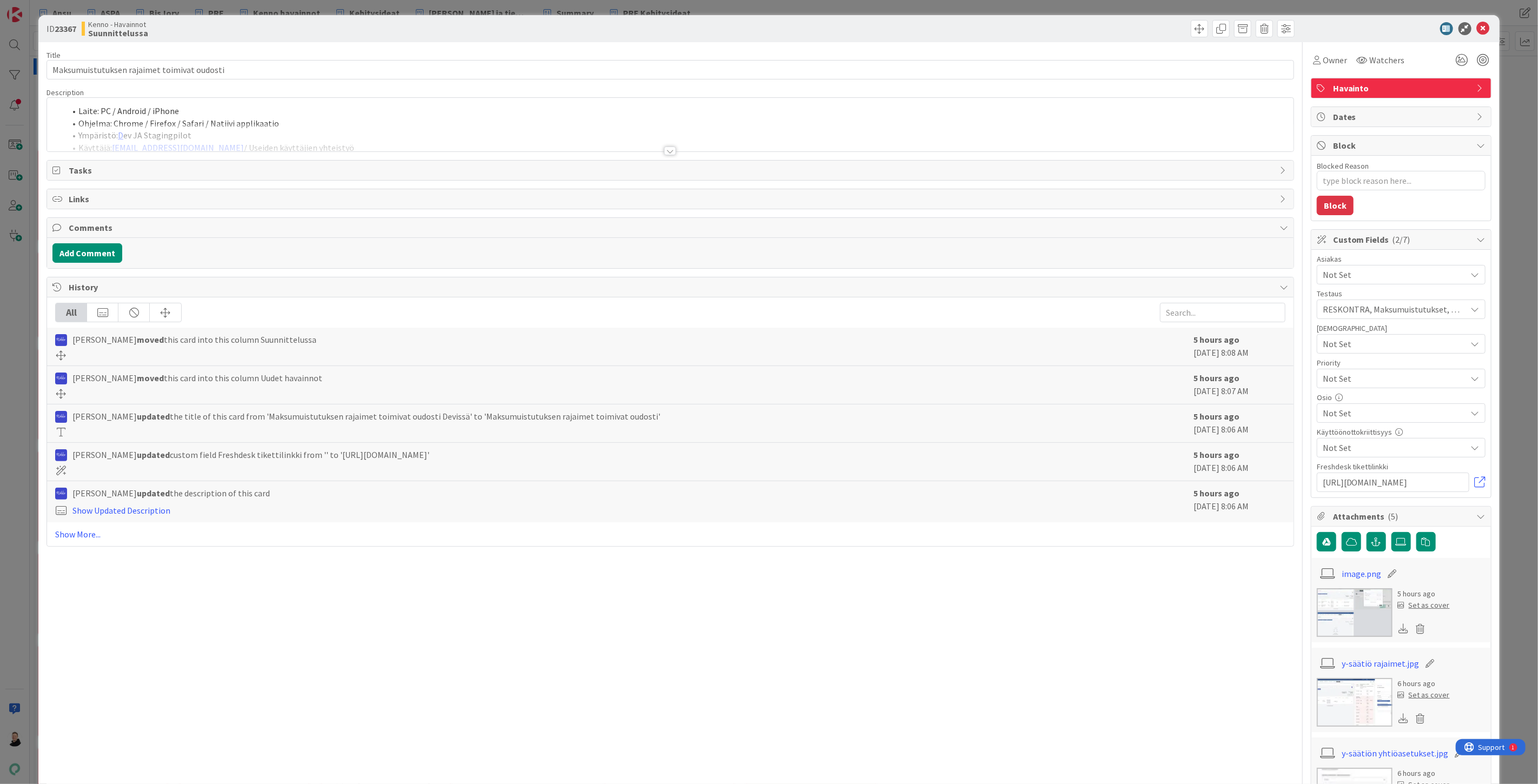
type textarea "x"
click at [668, 146] on div at bounding box center [670, 151] width 12 height 9
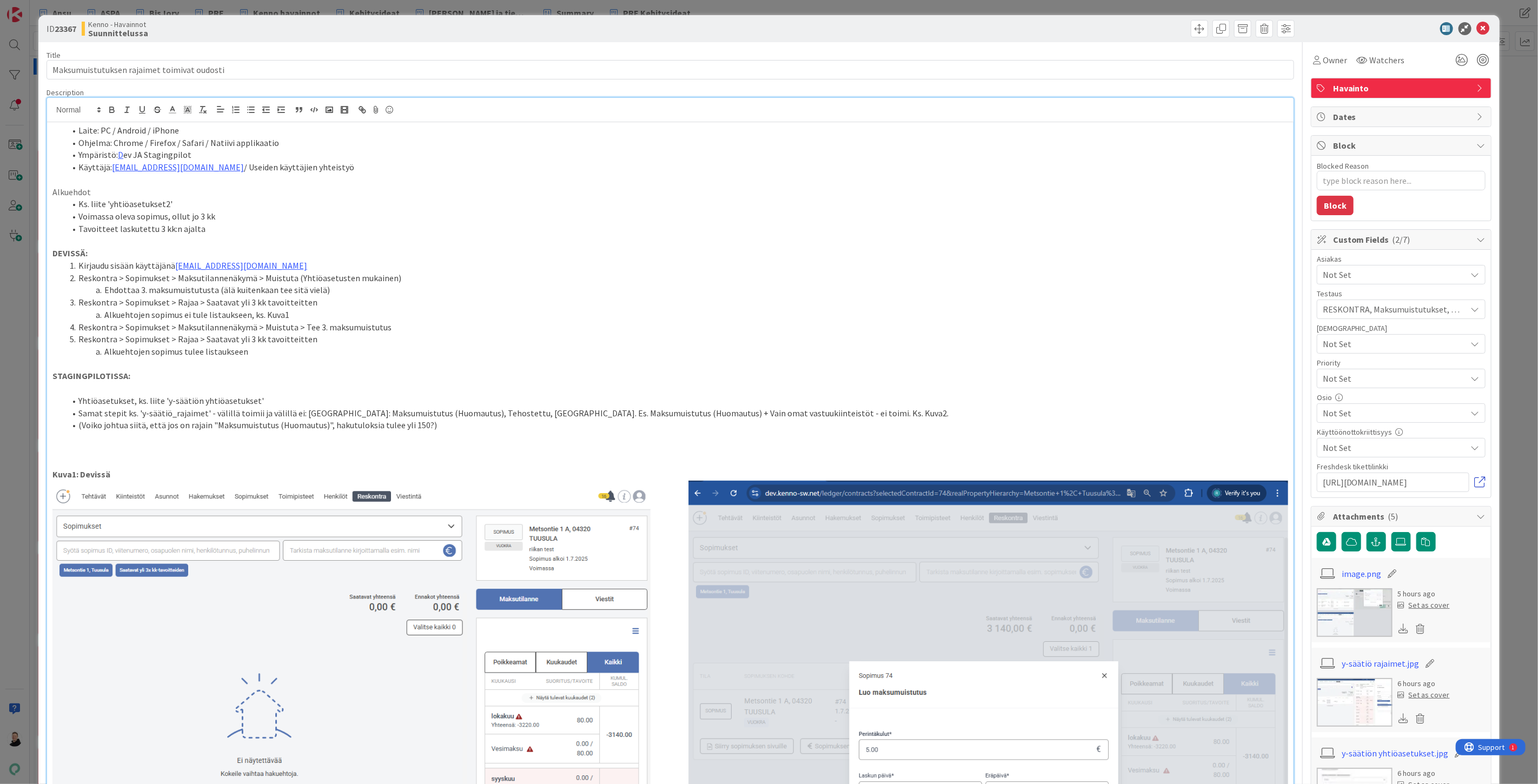
click at [1475, 484] on link at bounding box center [1480, 482] width 11 height 11
